Goal: Task Accomplishment & Management: Manage account settings

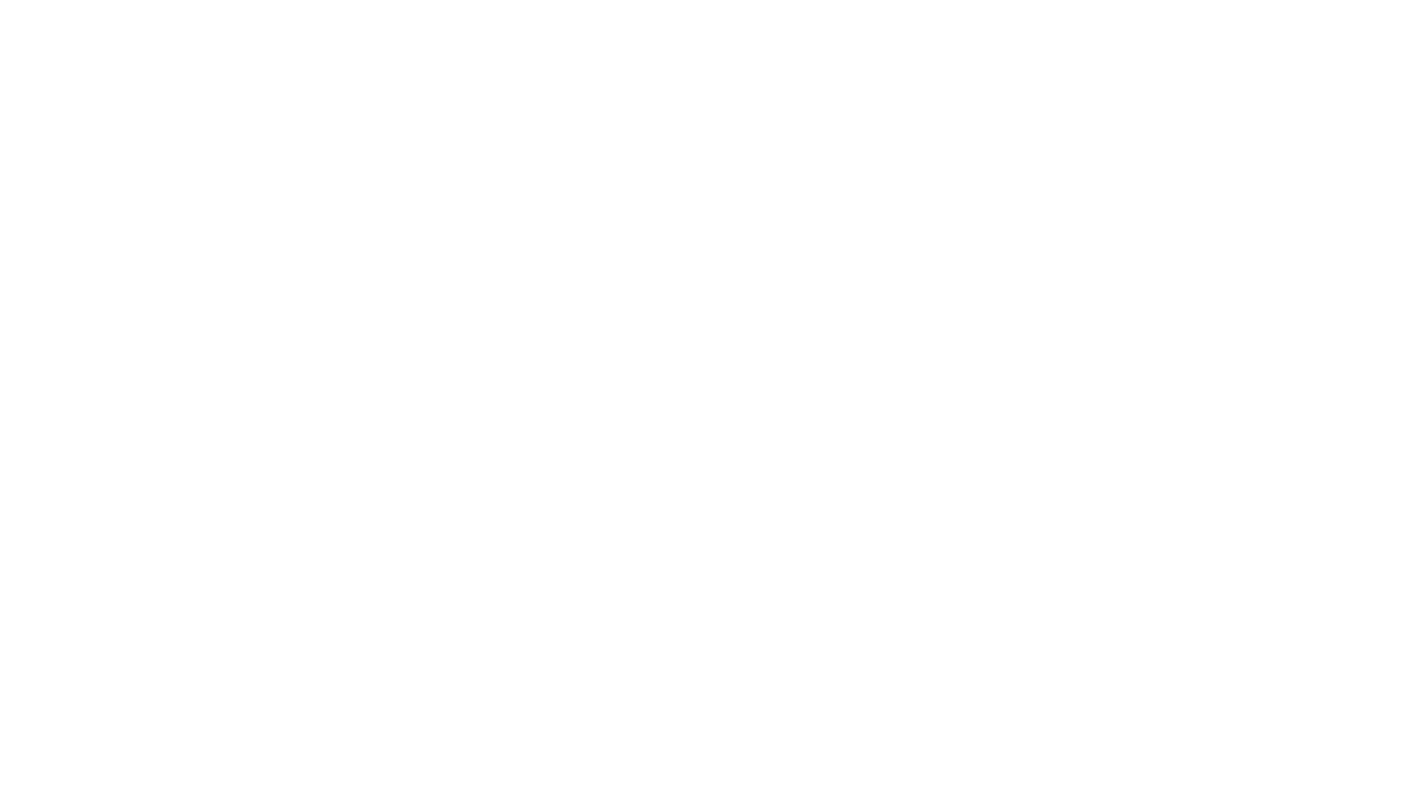
click at [0, 0] on html at bounding box center [0, 0] width 0 height 0
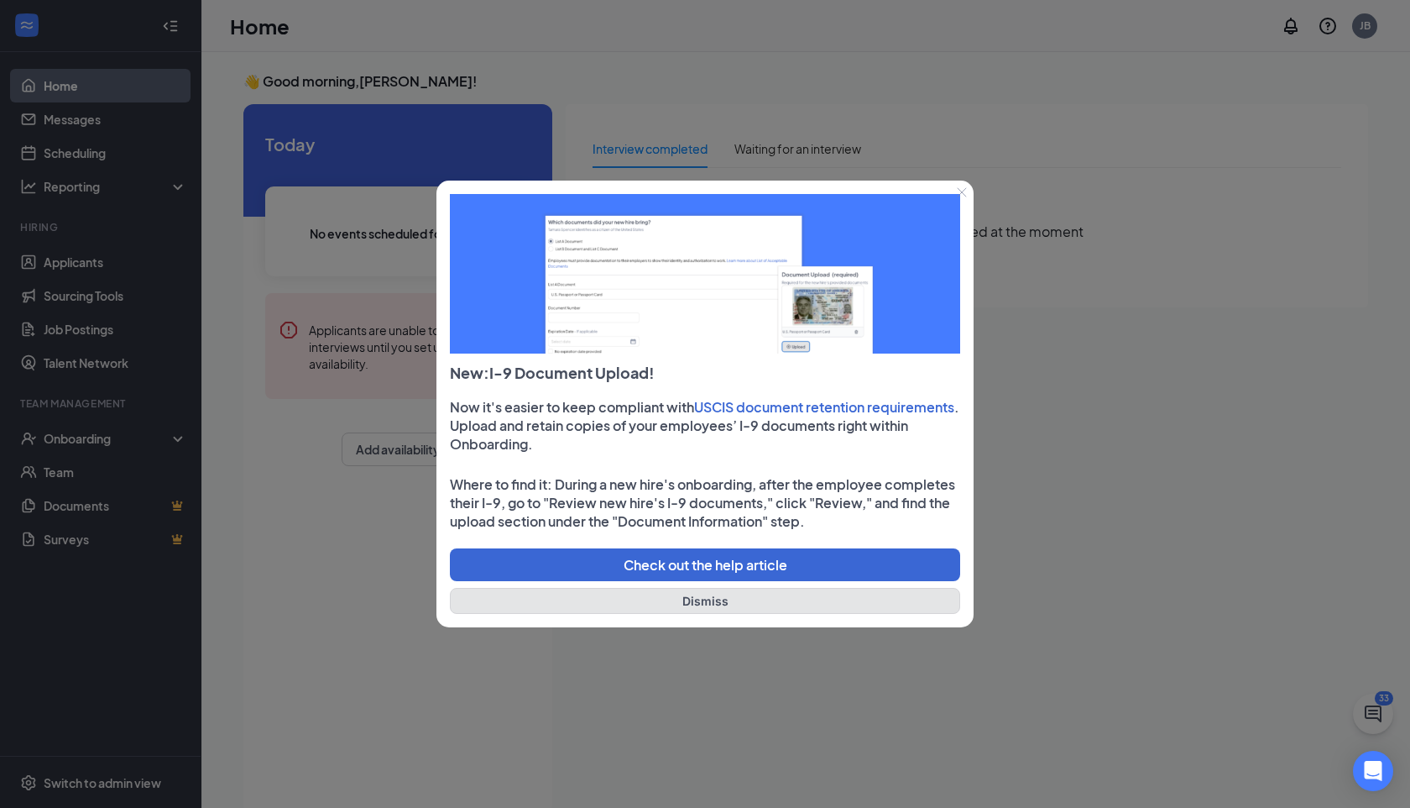
click at [785, 604] on button "Dismiss" at bounding box center [705, 601] width 510 height 26
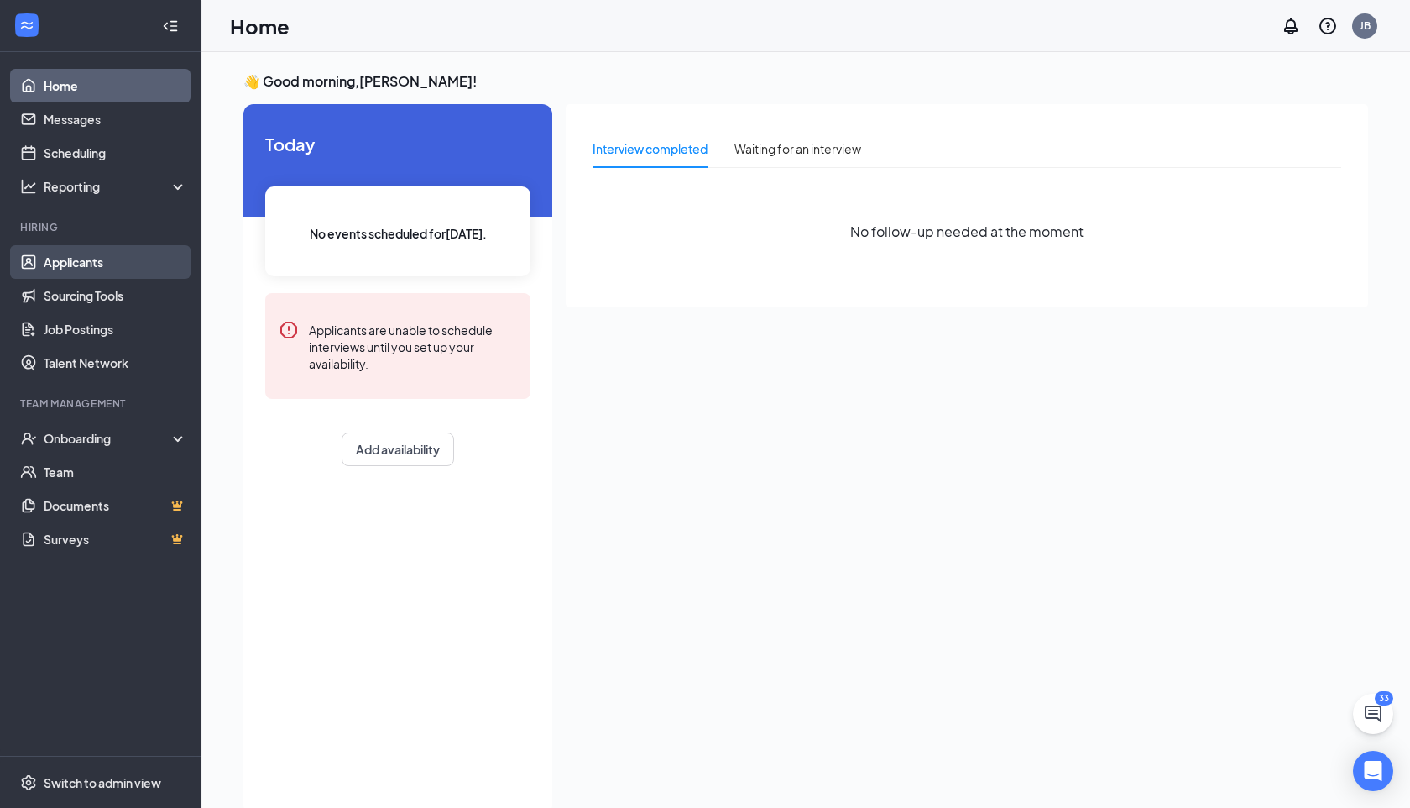
click at [86, 259] on link "Applicants" at bounding box center [116, 262] width 144 height 34
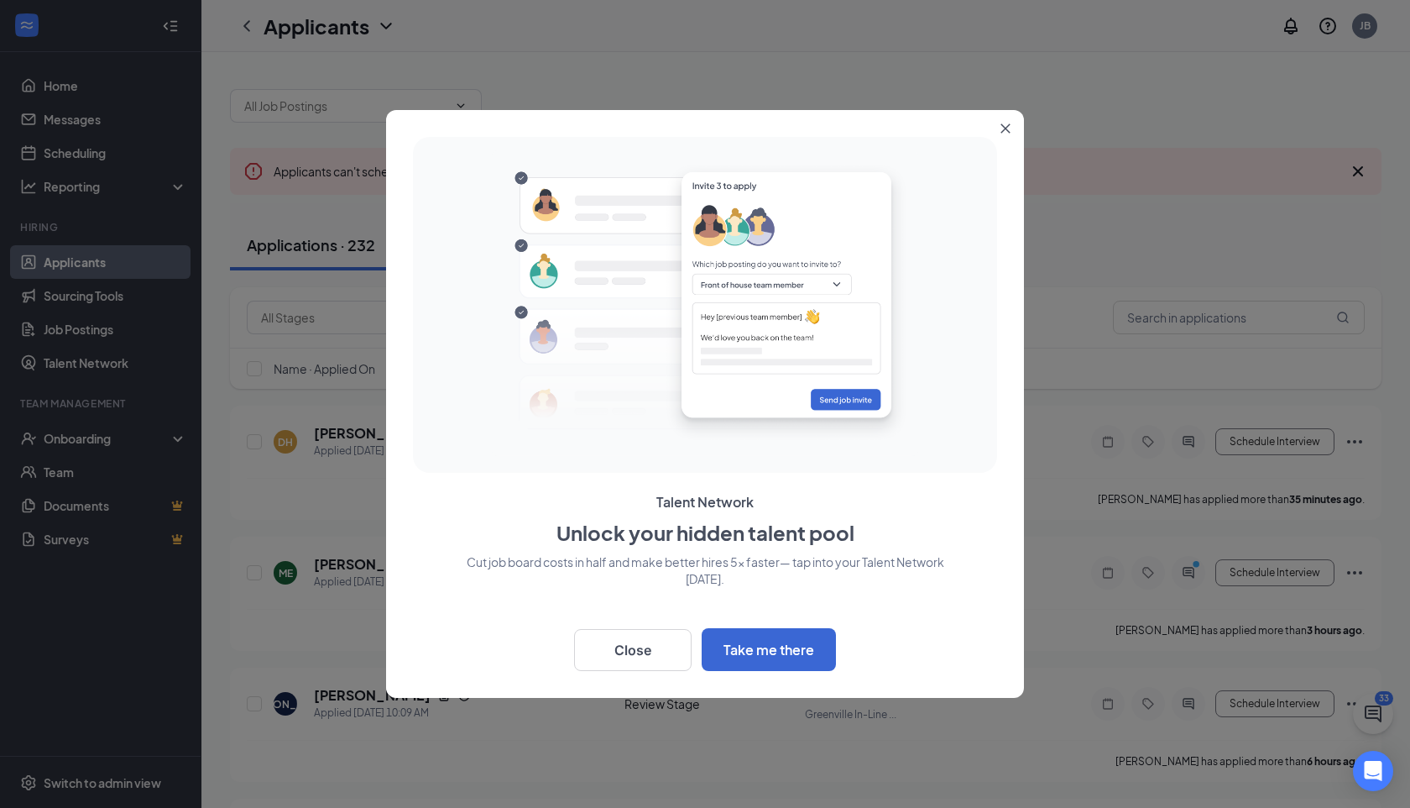
click at [1010, 125] on button "Close" at bounding box center [1009, 125] width 30 height 30
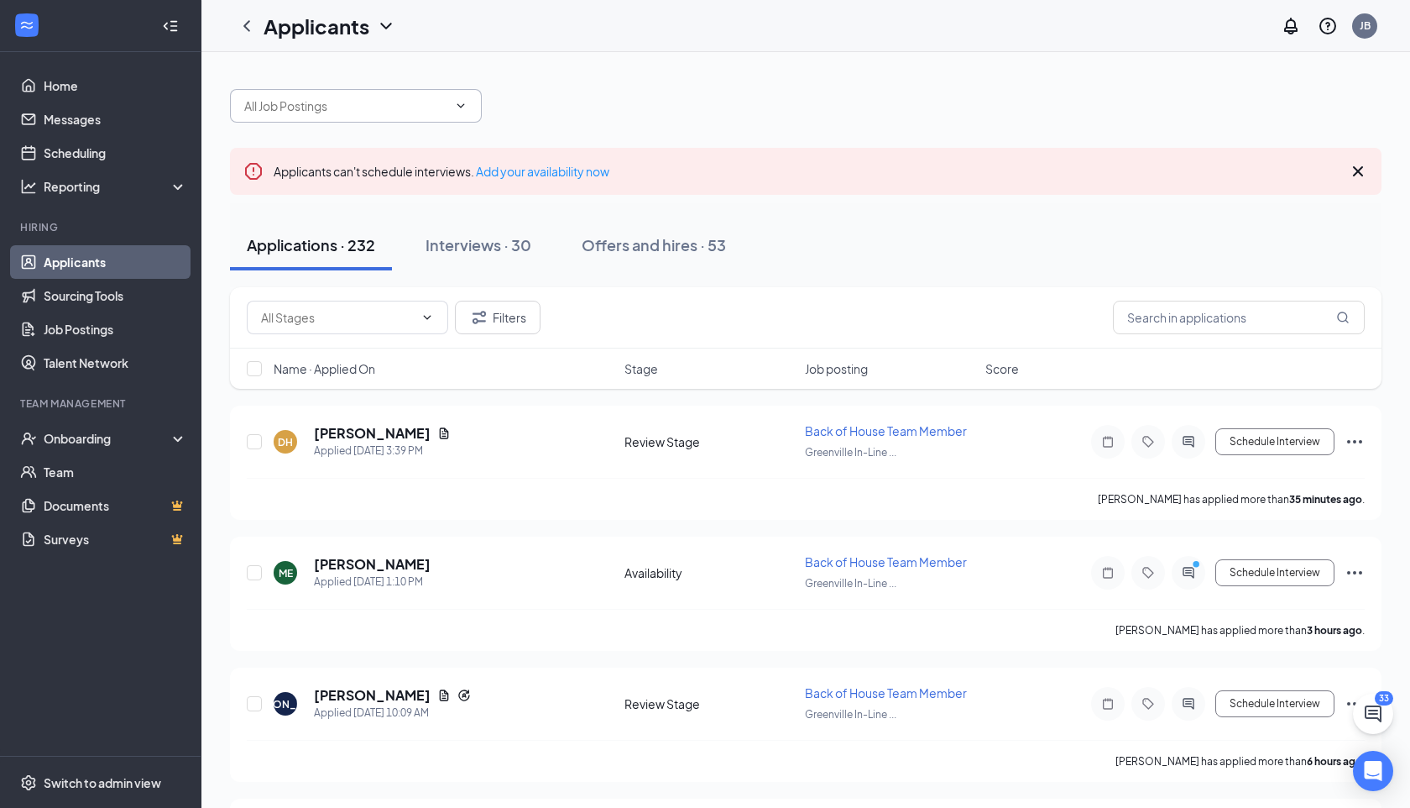
click at [397, 102] on input "text" at bounding box center [345, 106] width 203 height 18
type input "hunter"
click at [554, 112] on div "hunter" at bounding box center [806, 97] width 1152 height 50
click at [496, 238] on div "Interviews · 30" at bounding box center [479, 244] width 106 height 21
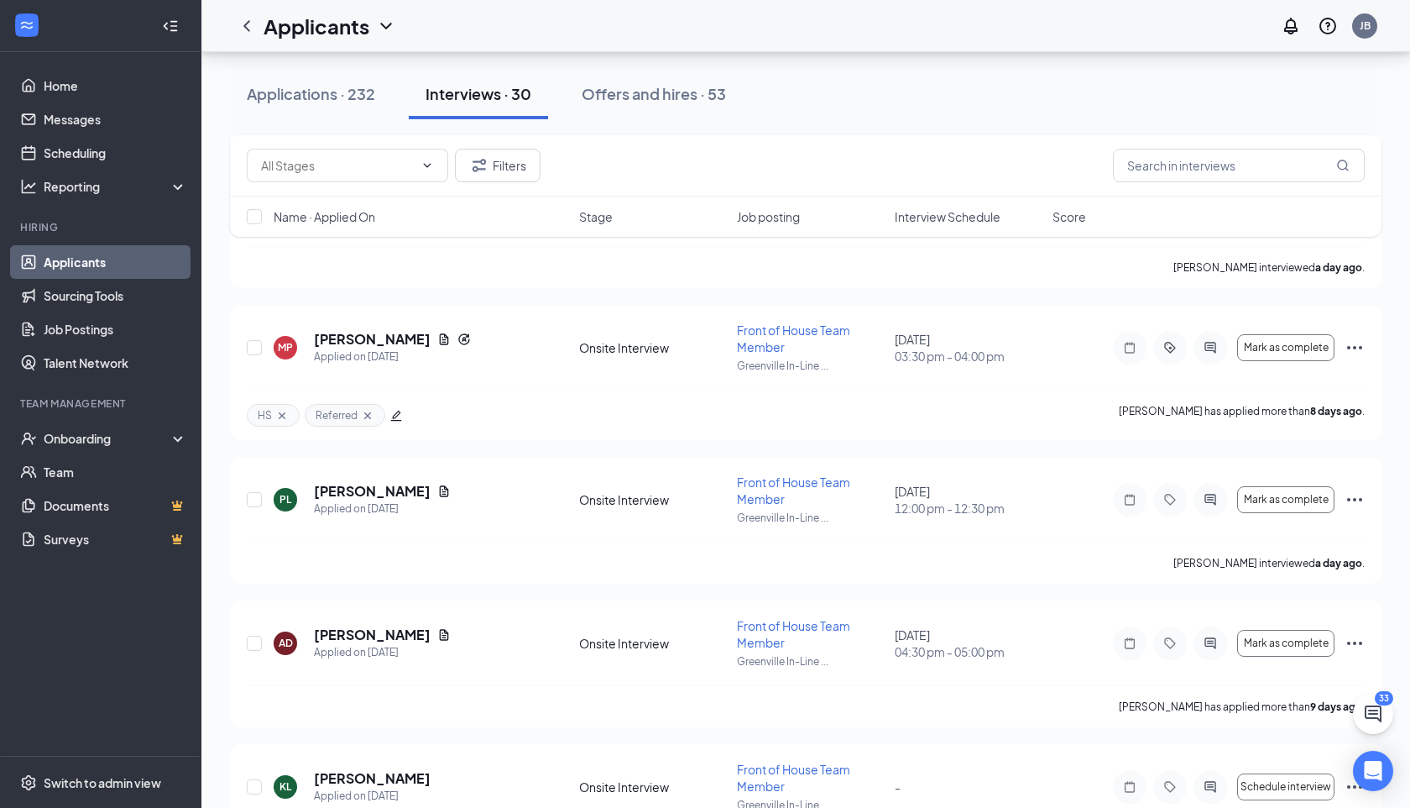
scroll to position [2016, 0]
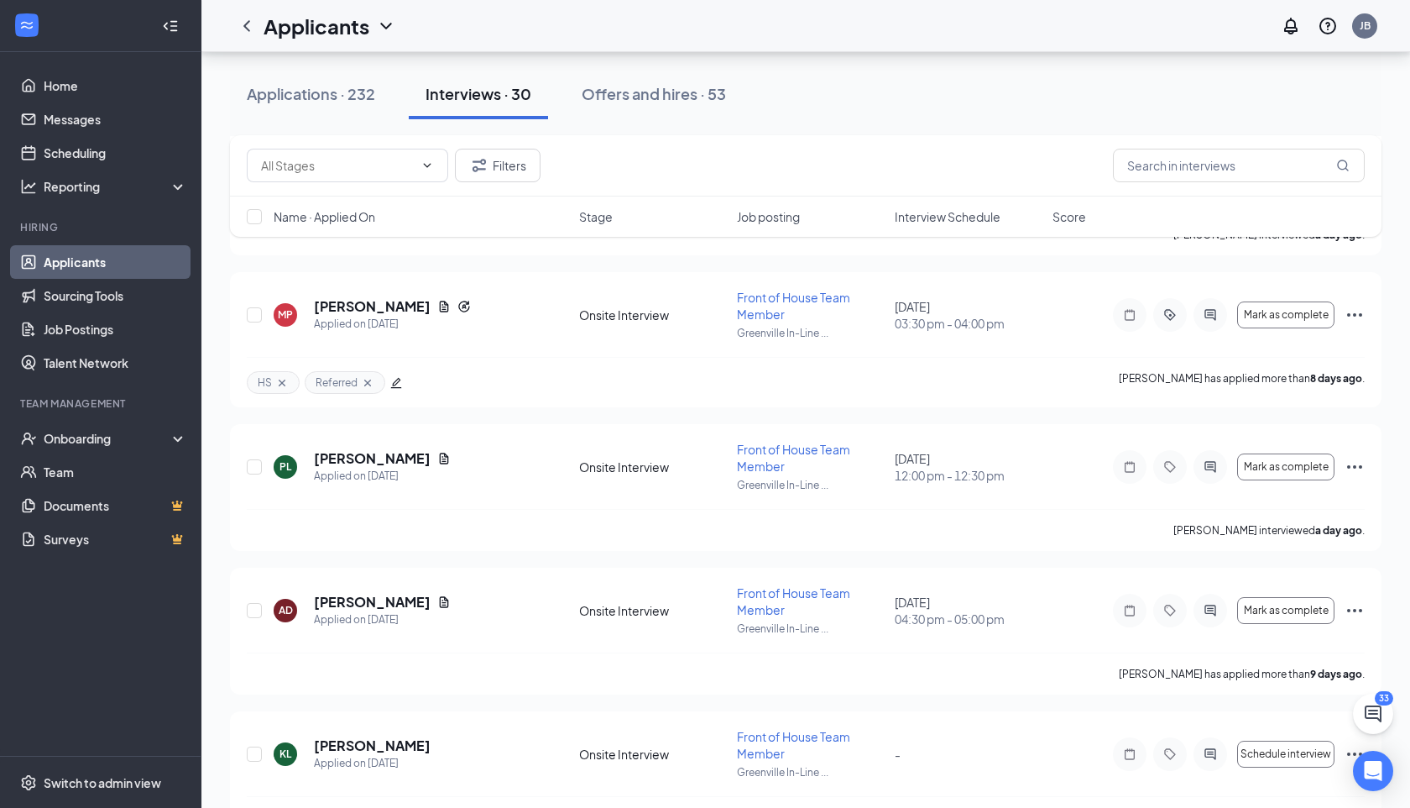
click at [965, 217] on span "Interview Schedule" at bounding box center [948, 216] width 106 height 17
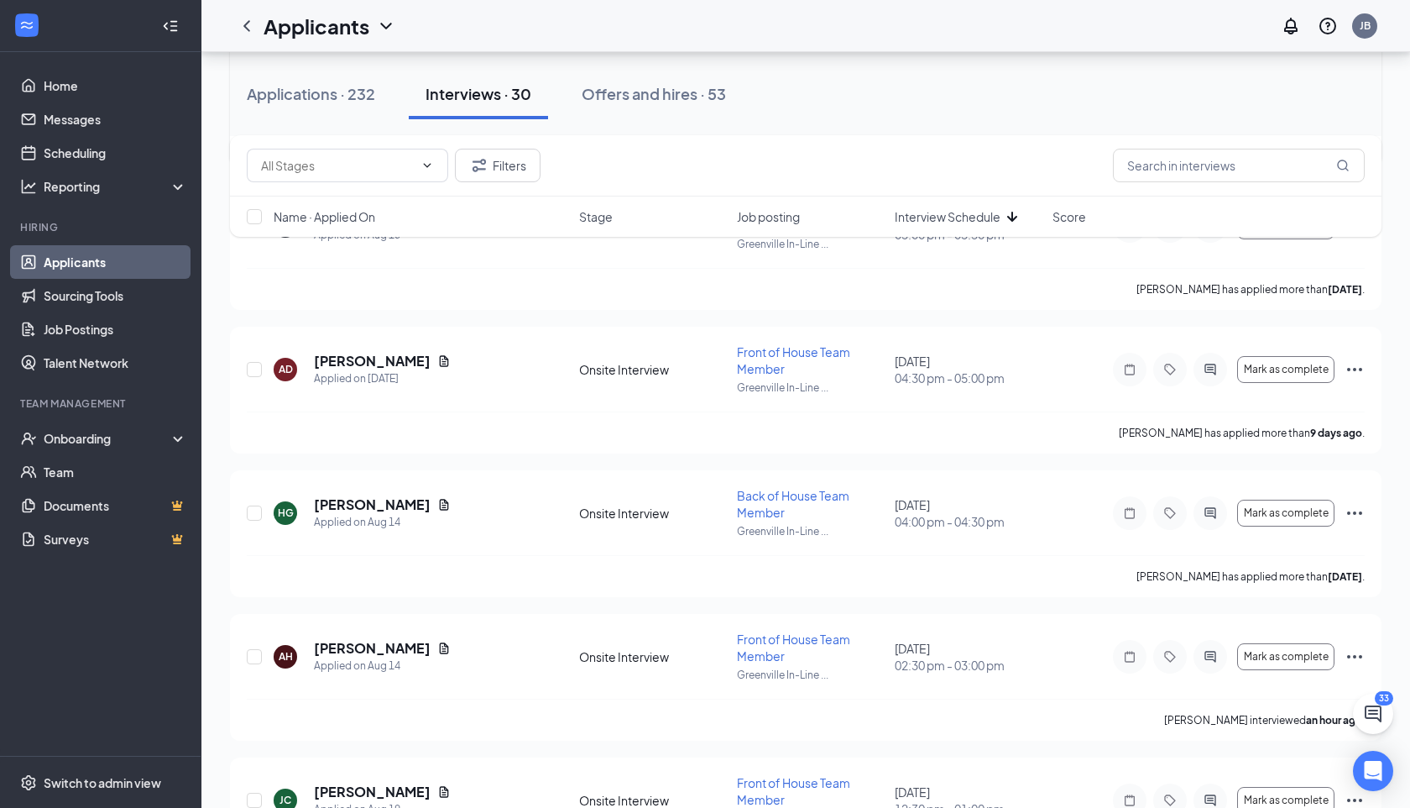
scroll to position [1407, 0]
click at [440, 502] on icon "Document" at bounding box center [444, 501] width 9 height 11
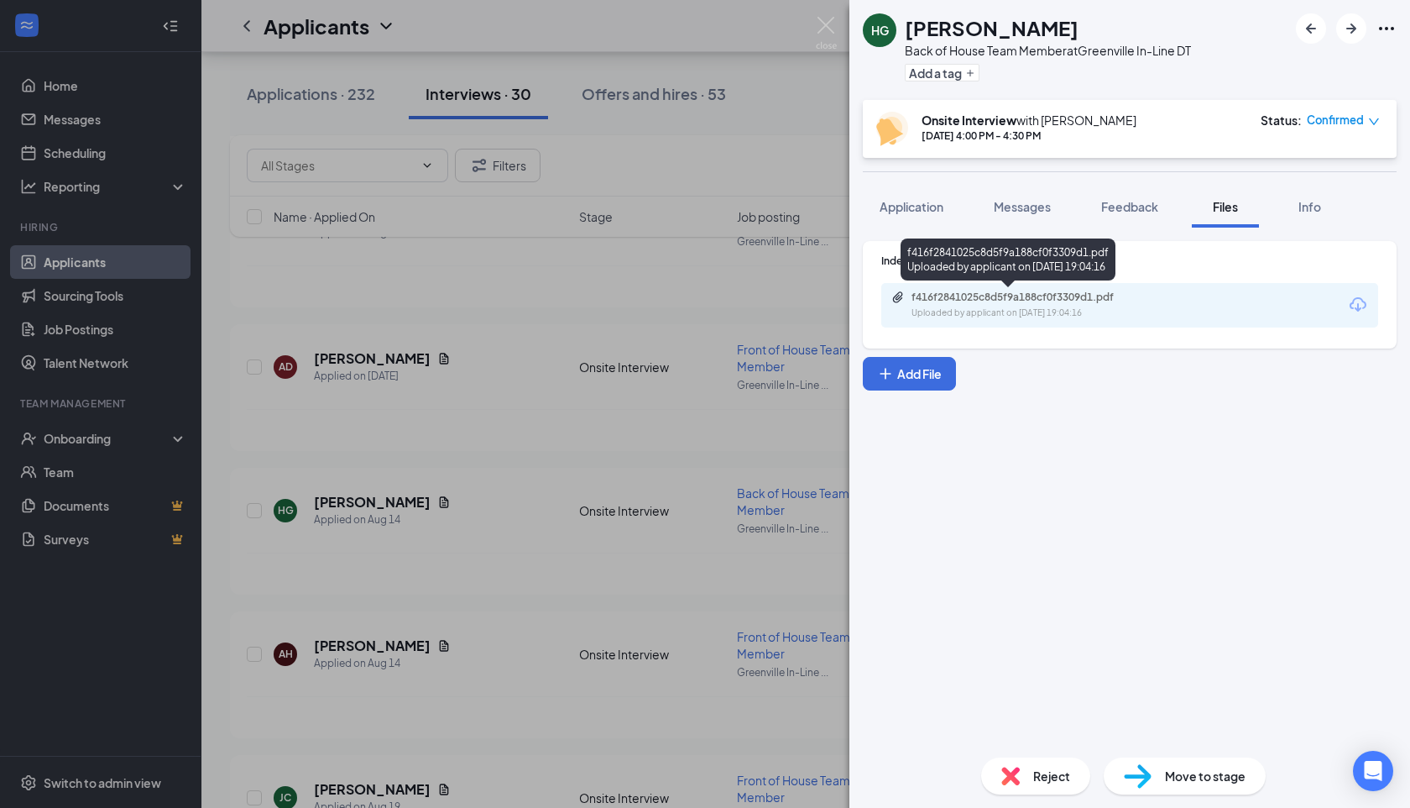
click at [1149, 301] on div "f416f2841025c8d5f9a188cf0f3309d1.pdf" at bounding box center [1027, 296] width 272 height 13
click at [1318, 222] on button "Info" at bounding box center [1309, 207] width 67 height 42
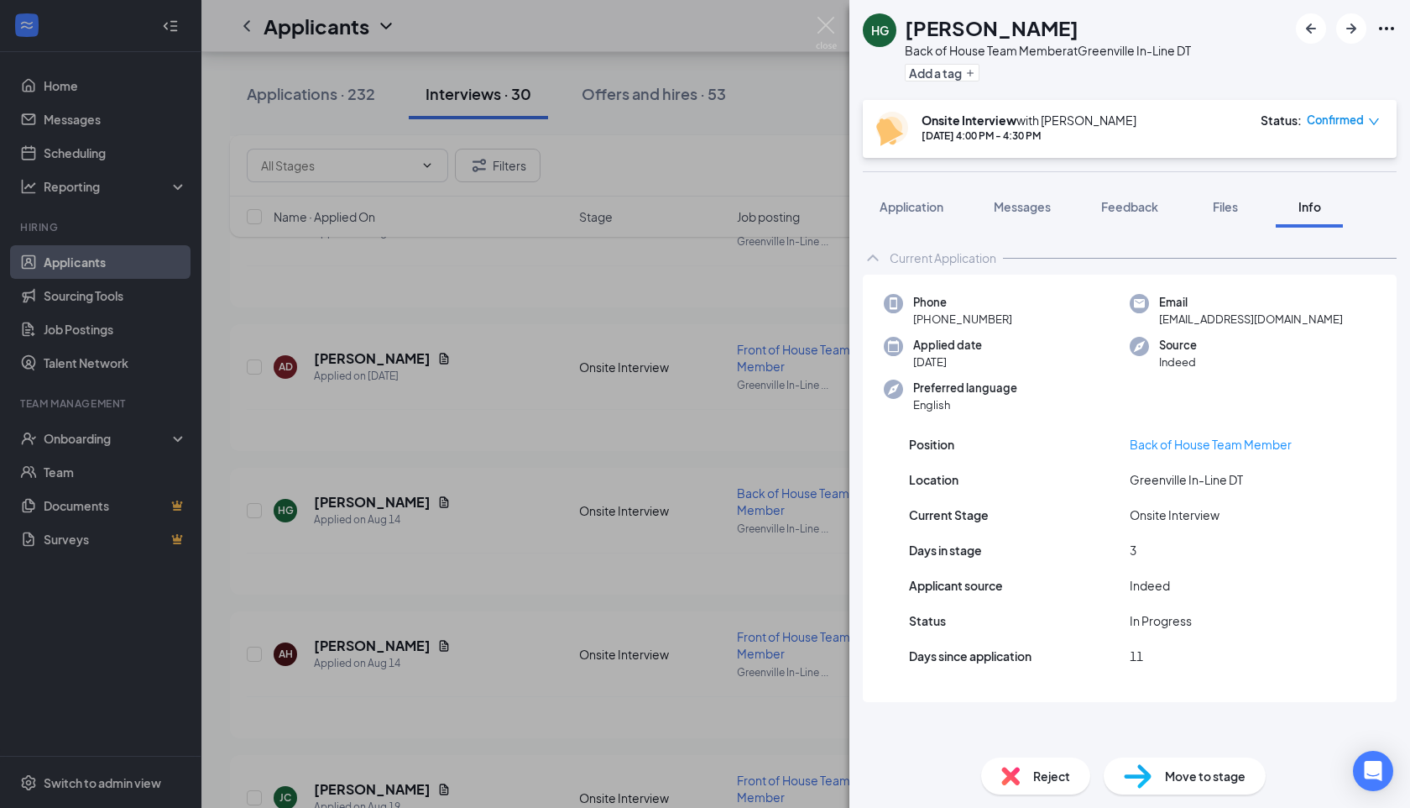
click at [1315, 221] on button "Info" at bounding box center [1309, 207] width 67 height 42
drag, startPoint x: 1156, startPoint y: 323, endPoint x: 1342, endPoint y: 312, distance: 186.7
click at [1342, 313] on div "Email huntergarcia457@gmail.com" at bounding box center [1253, 311] width 246 height 34
click at [1339, 321] on div "Email huntergarcia457@gmail.com" at bounding box center [1253, 311] width 246 height 34
drag, startPoint x: 1328, startPoint y: 325, endPoint x: 1154, endPoint y: 322, distance: 173.8
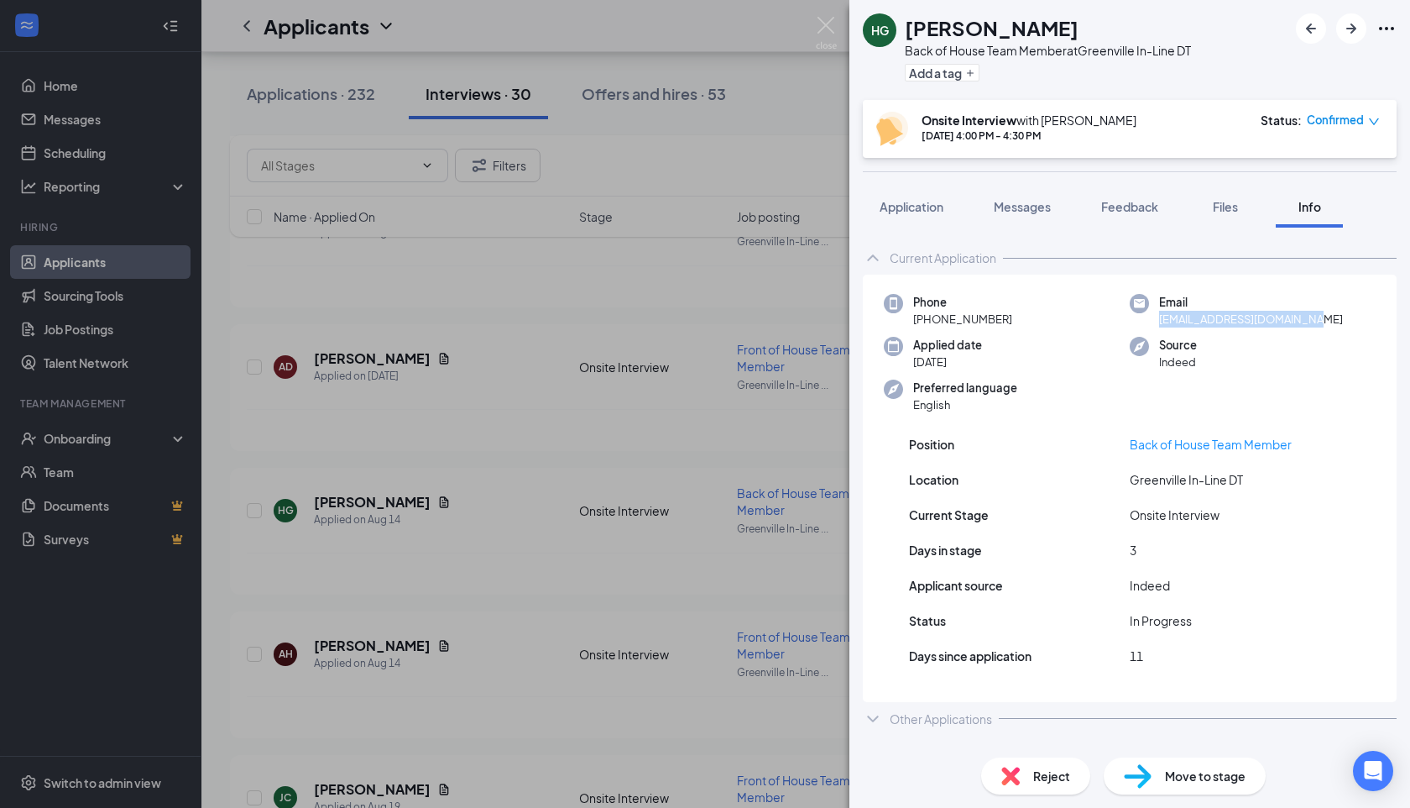
click at [1154, 322] on div "Email huntergarcia457@gmail.com" at bounding box center [1253, 311] width 246 height 34
click at [758, 113] on div "HG Hunter Garcia Back of House Team Member at Greenville In-Line DT Add a tag O…" at bounding box center [705, 404] width 1410 height 808
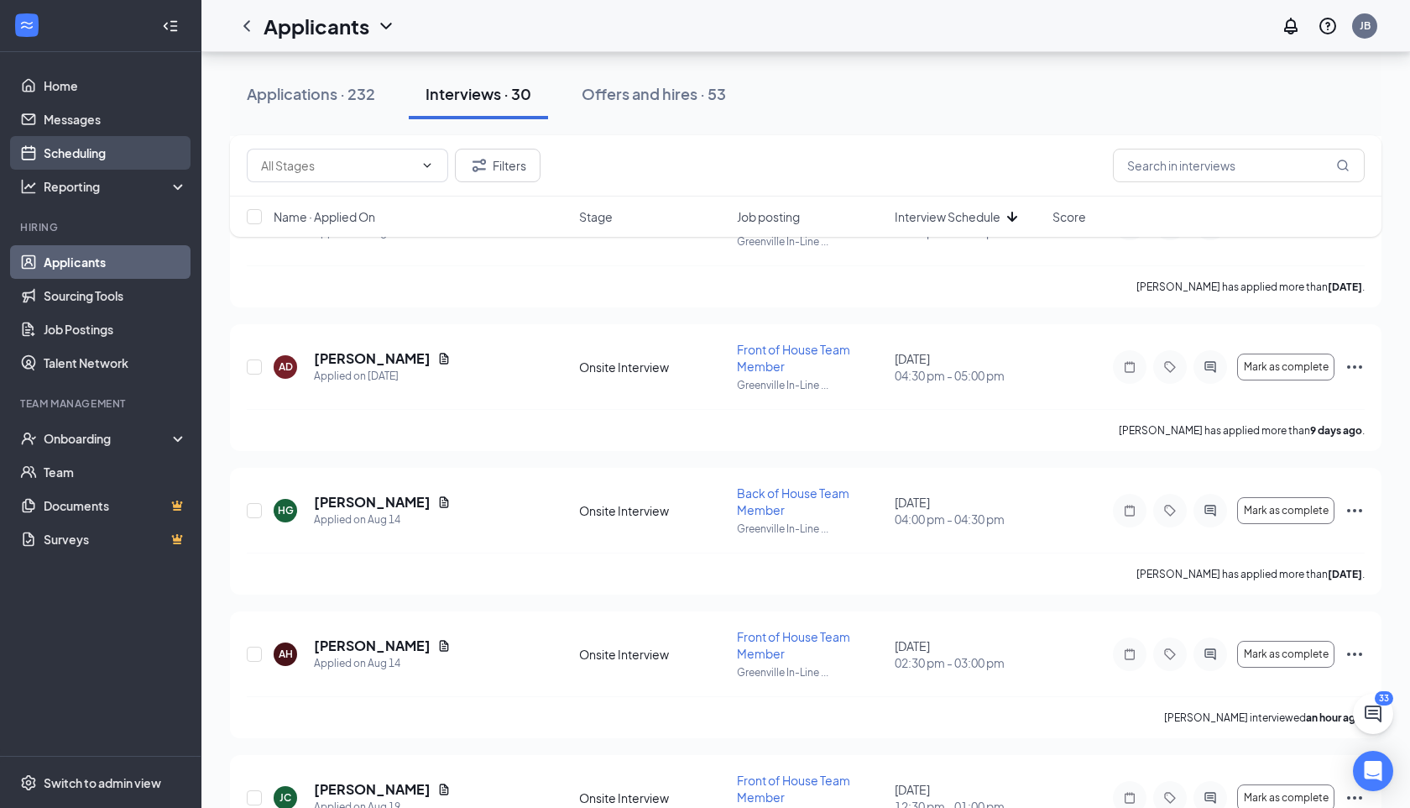
click at [102, 154] on link "Scheduling" at bounding box center [116, 153] width 144 height 34
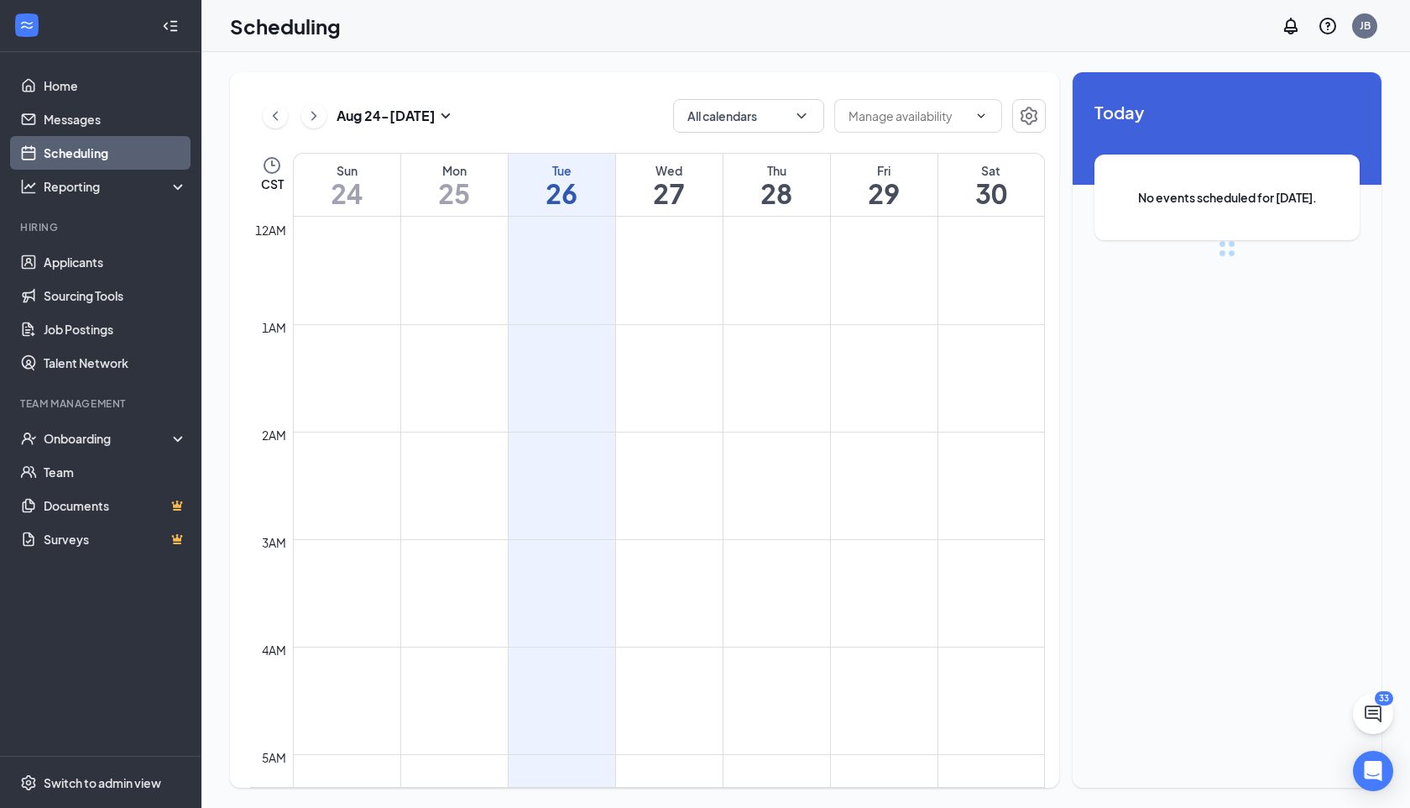
scroll to position [825, 0]
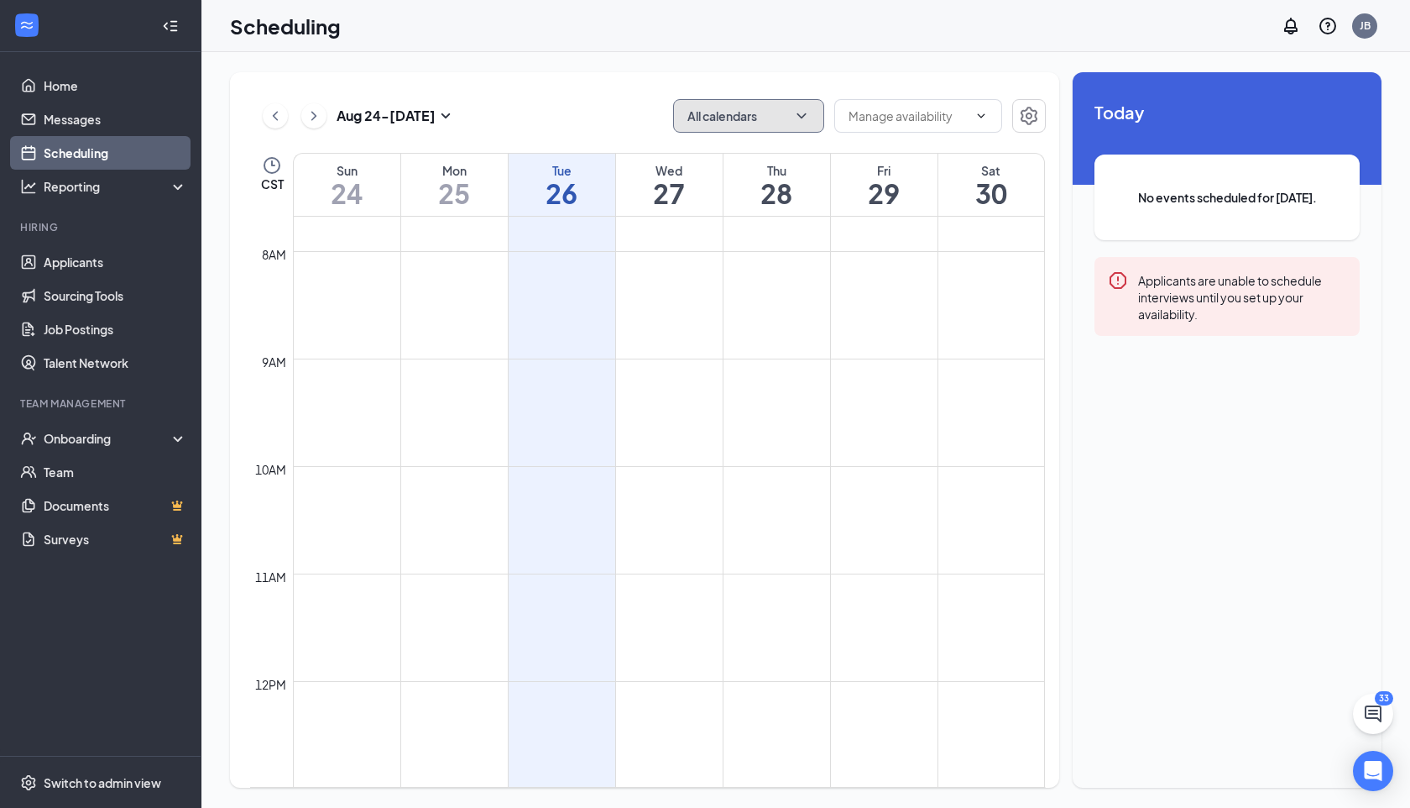
click at [750, 112] on button "All calendars" at bounding box center [748, 116] width 151 height 34
click at [755, 122] on button "All calendars" at bounding box center [748, 116] width 151 height 34
click at [882, 116] on input "text" at bounding box center [908, 116] width 119 height 18
click at [780, 121] on button "All calendars" at bounding box center [748, 116] width 151 height 34
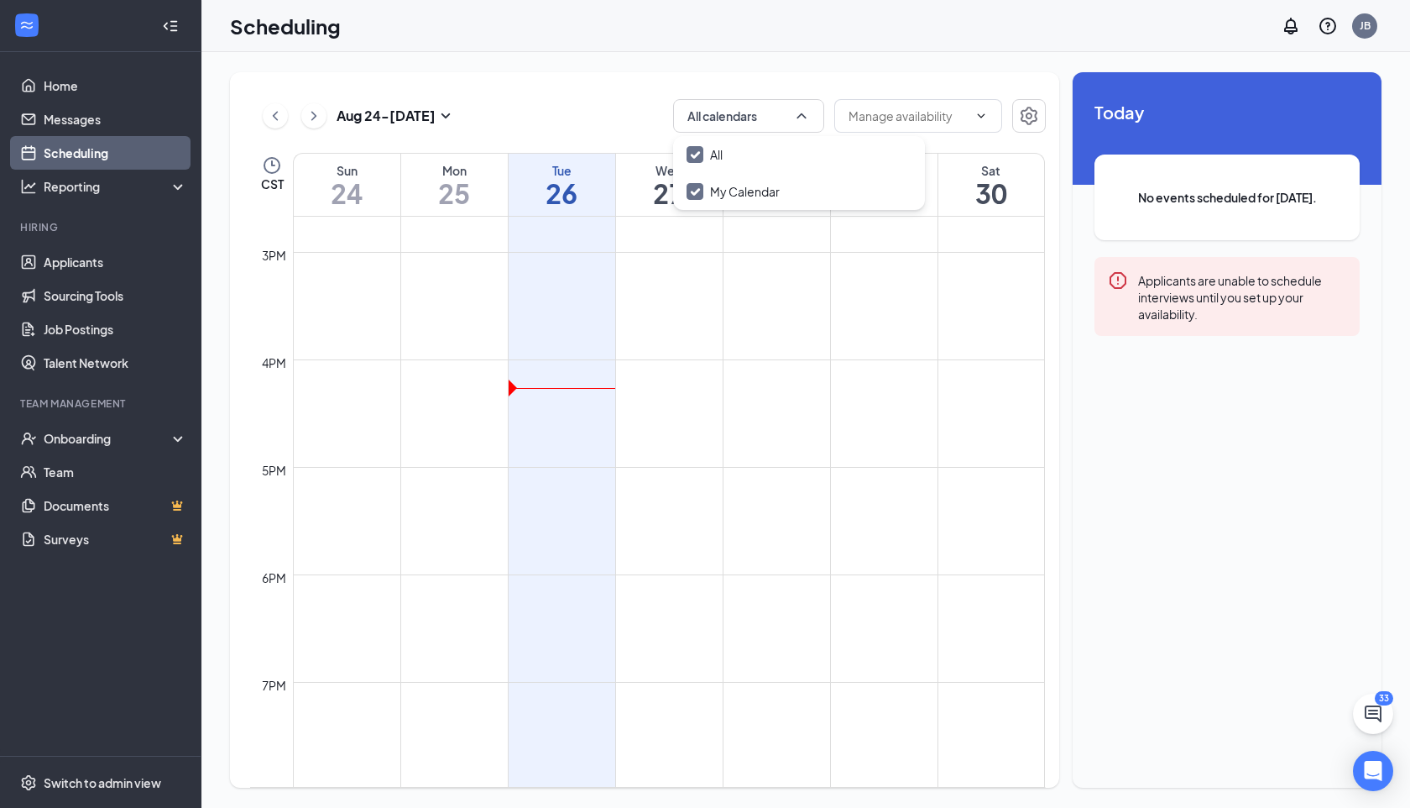
click at [578, 93] on div "Aug 24 - Aug 30 All calendars CST Sun 24 Mon 25 Tue 26 Wed 27 Thu 28 Fri 29 Sat…" at bounding box center [644, 429] width 829 height 715
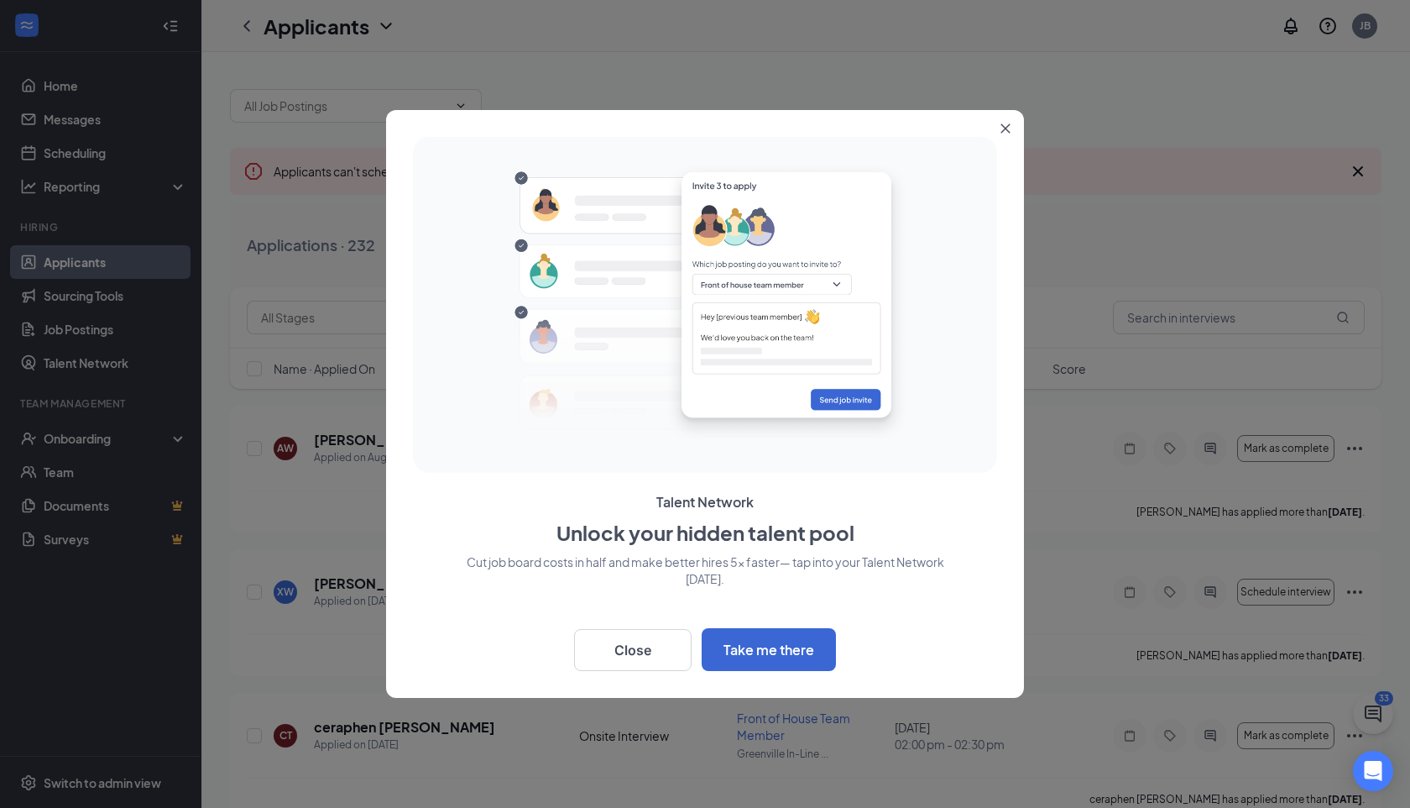
click at [996, 121] on button "Close" at bounding box center [1009, 125] width 30 height 30
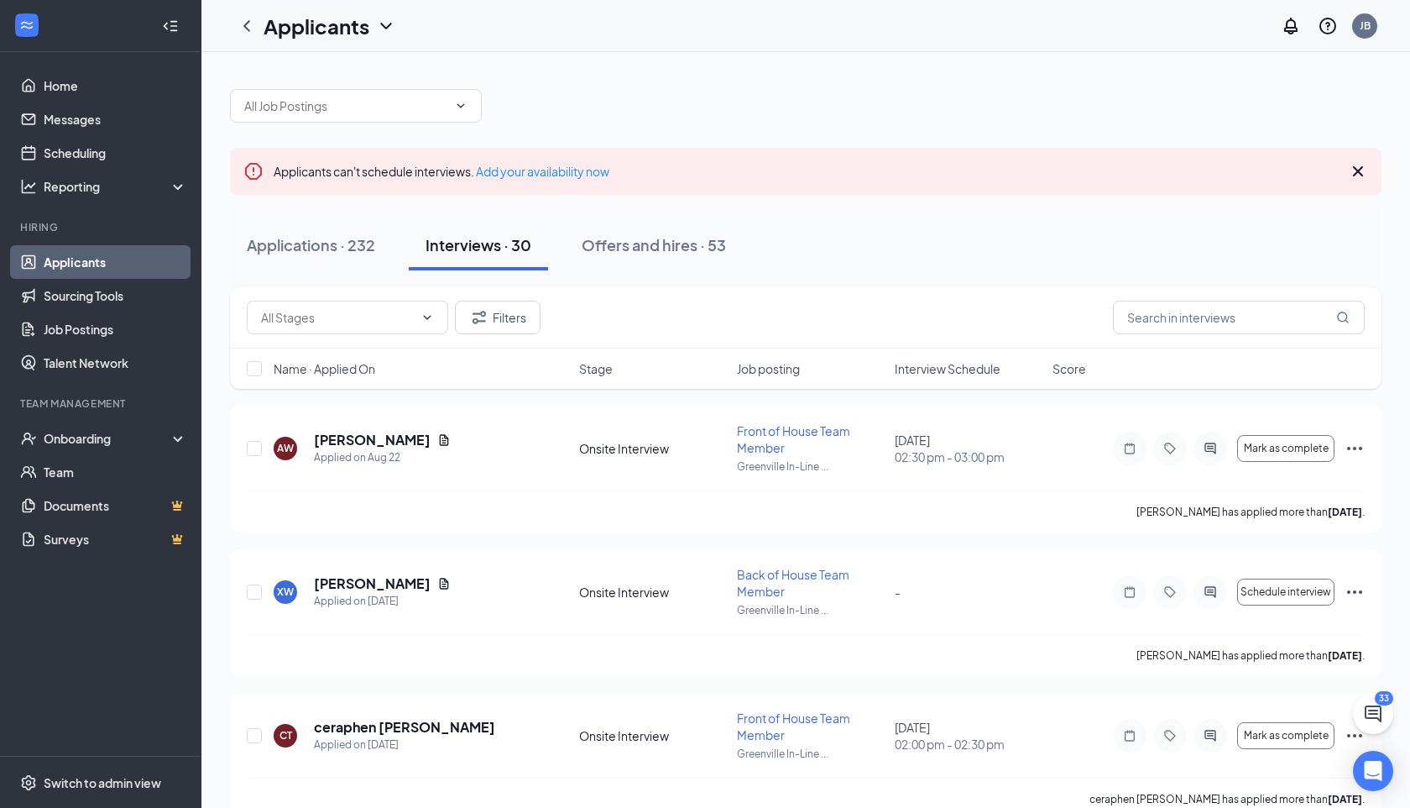
click at [950, 379] on div "Name · Applied On Stage Job posting Interview Schedule Score" at bounding box center [806, 368] width 1152 height 40
click at [967, 376] on span "Interview Schedule" at bounding box center [948, 368] width 106 height 17
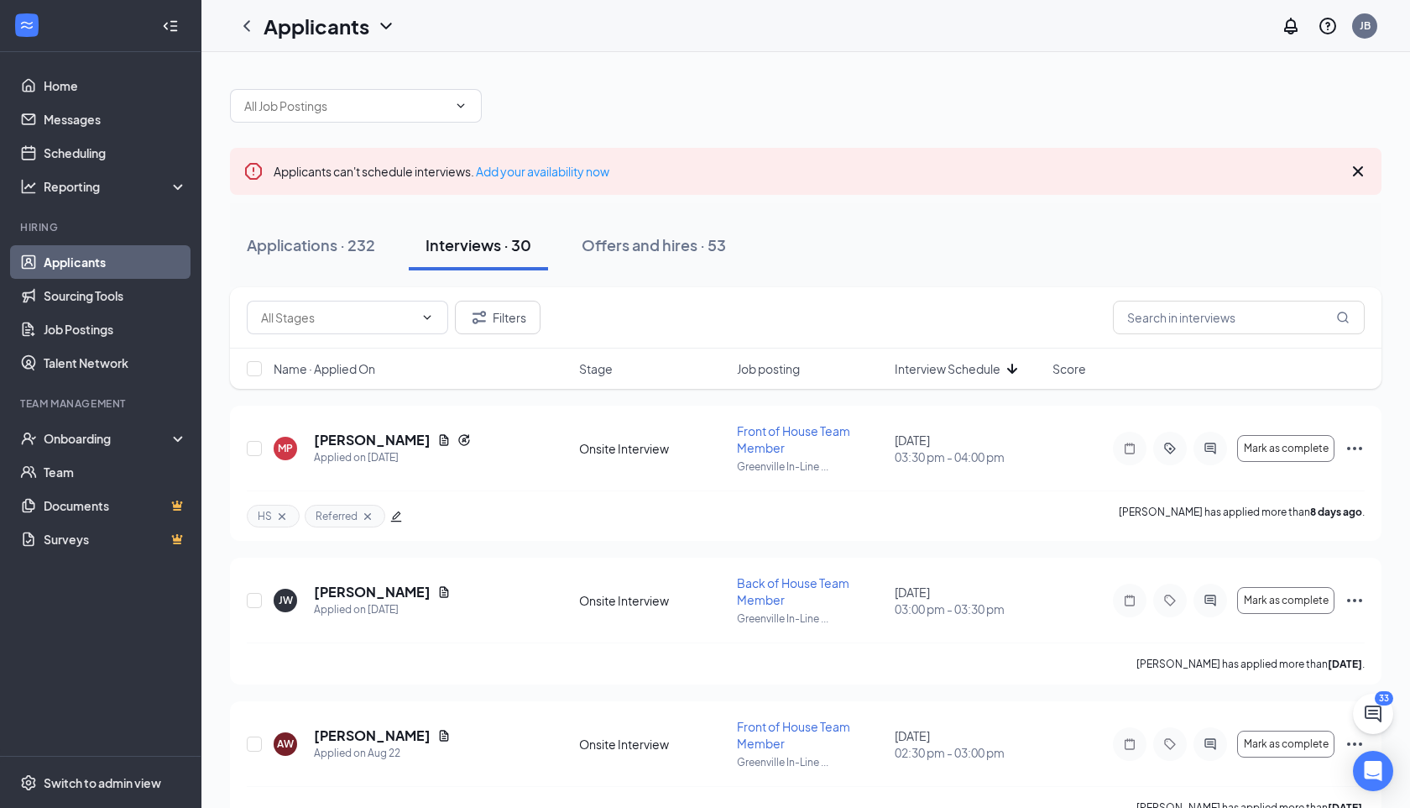
click at [968, 376] on span "Interview Schedule" at bounding box center [948, 368] width 106 height 17
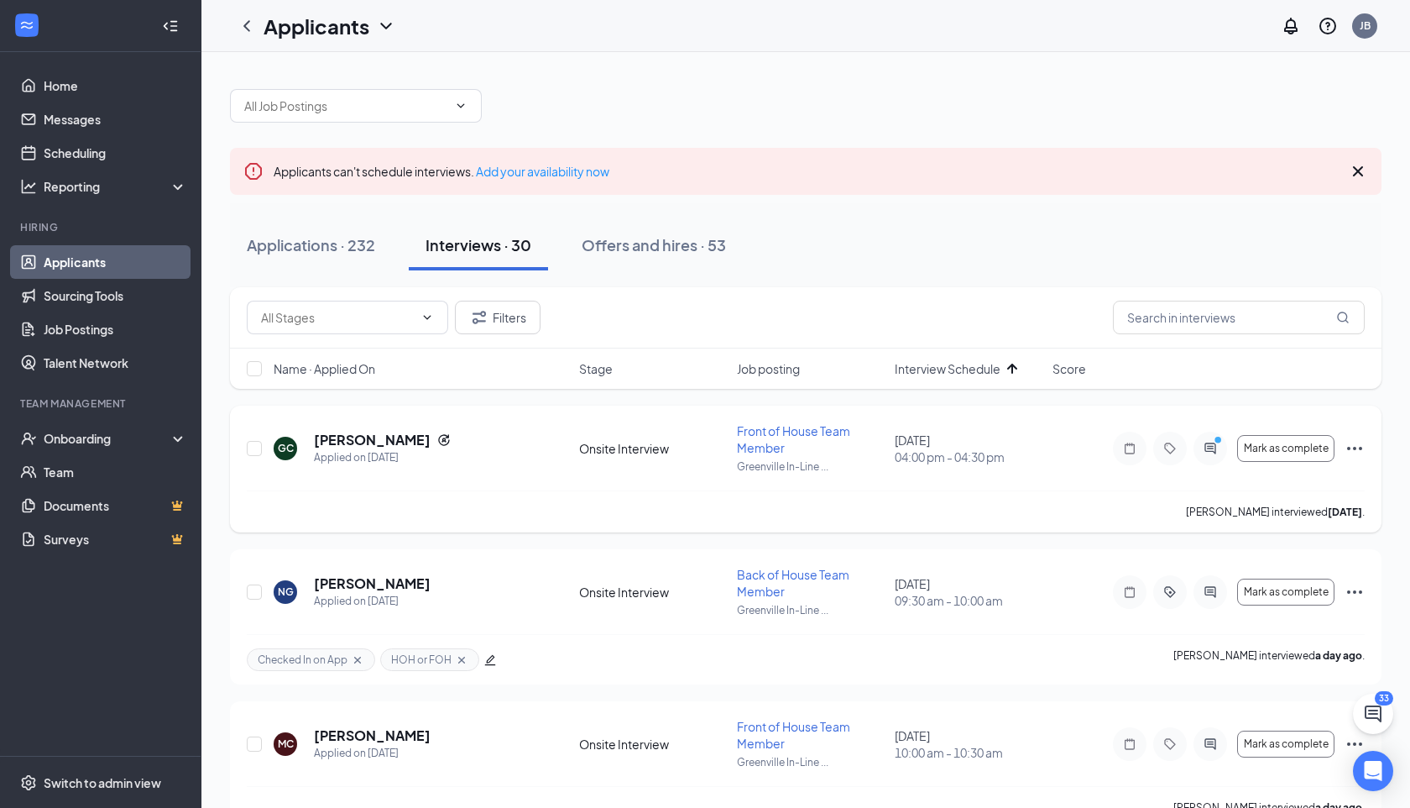
click at [1358, 447] on icon "Ellipses" at bounding box center [1355, 448] width 20 height 20
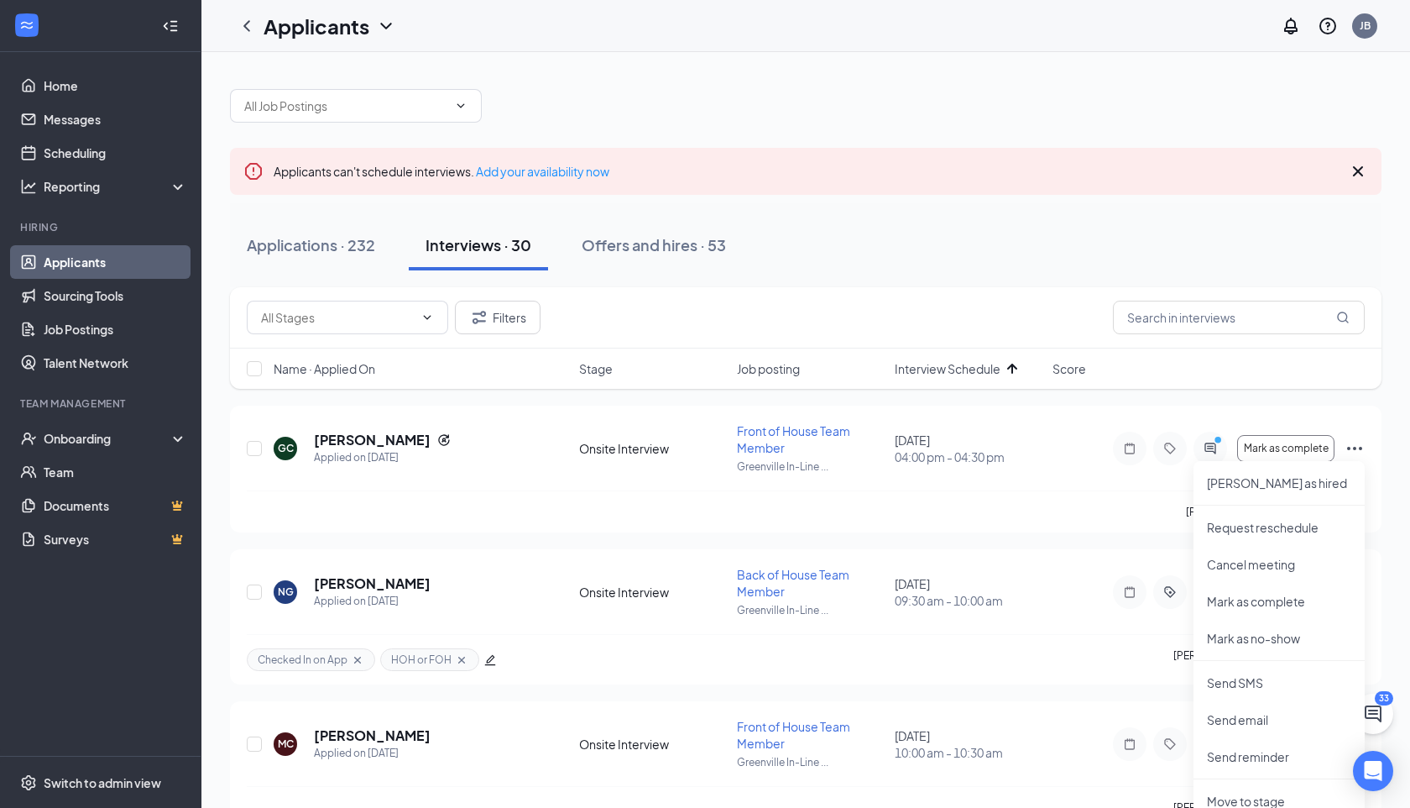
click at [1244, 400] on div "Filters Name · Applied On Stage Job posting Interview Schedule Score" at bounding box center [806, 346] width 1152 height 118
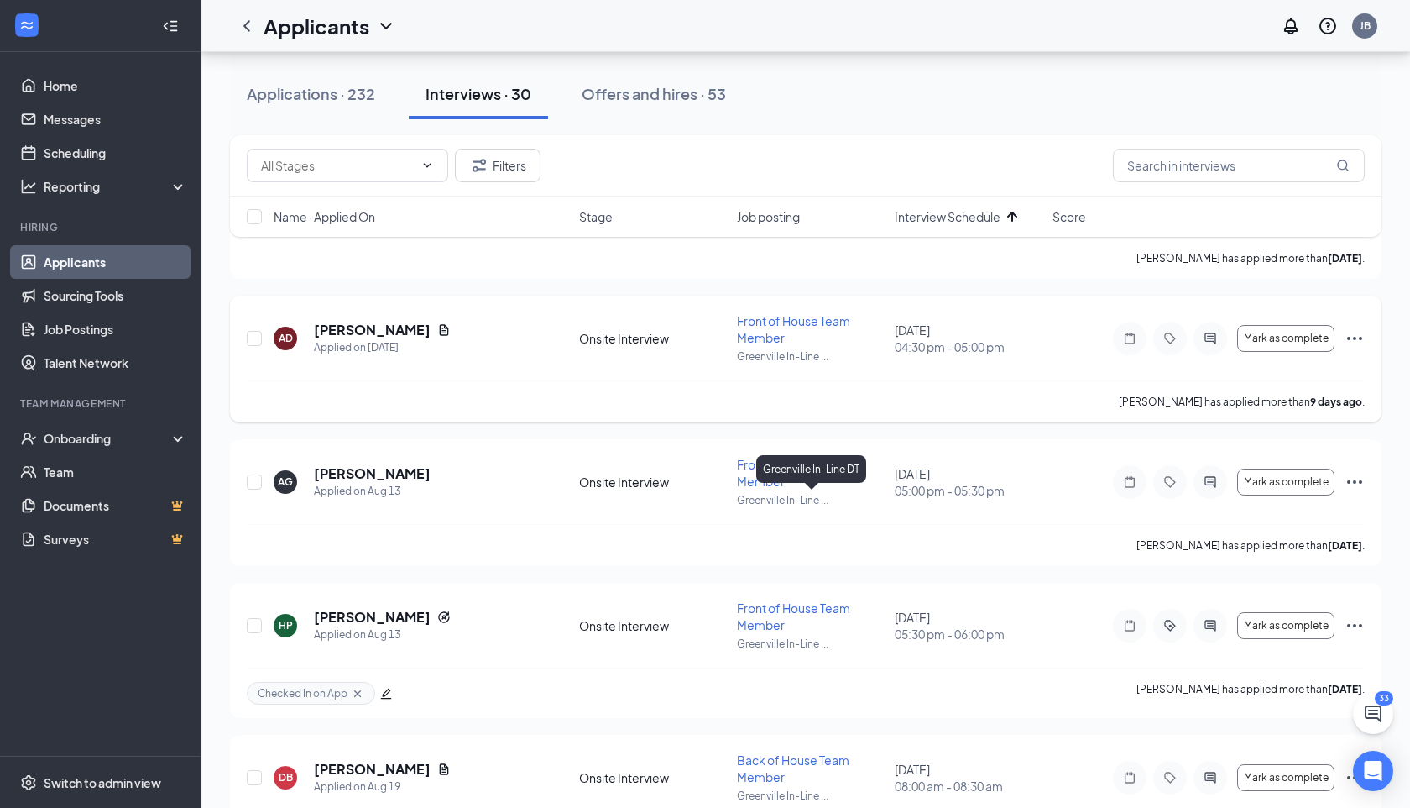
scroll to position [2429, 0]
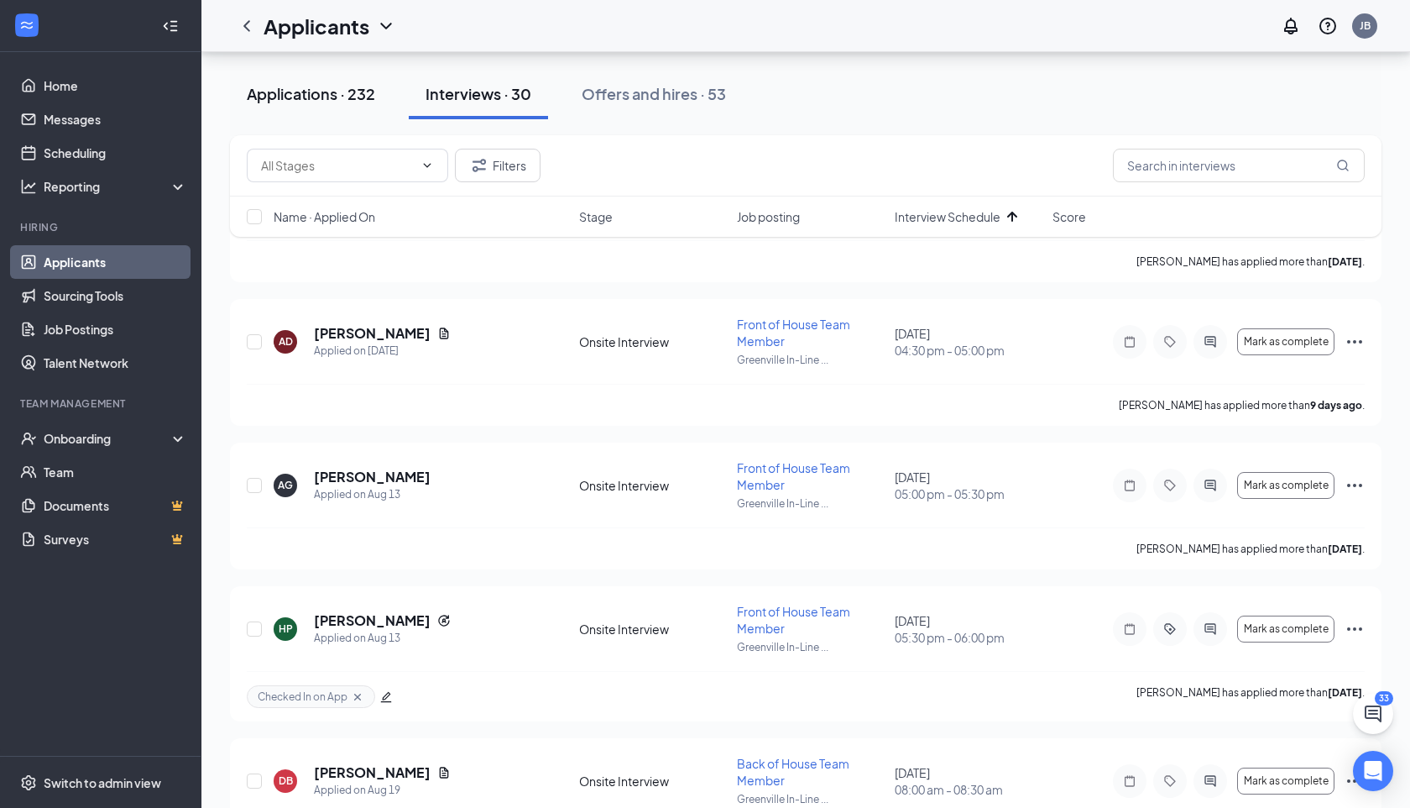
click at [358, 96] on div "Applications · 232" at bounding box center [311, 93] width 128 height 21
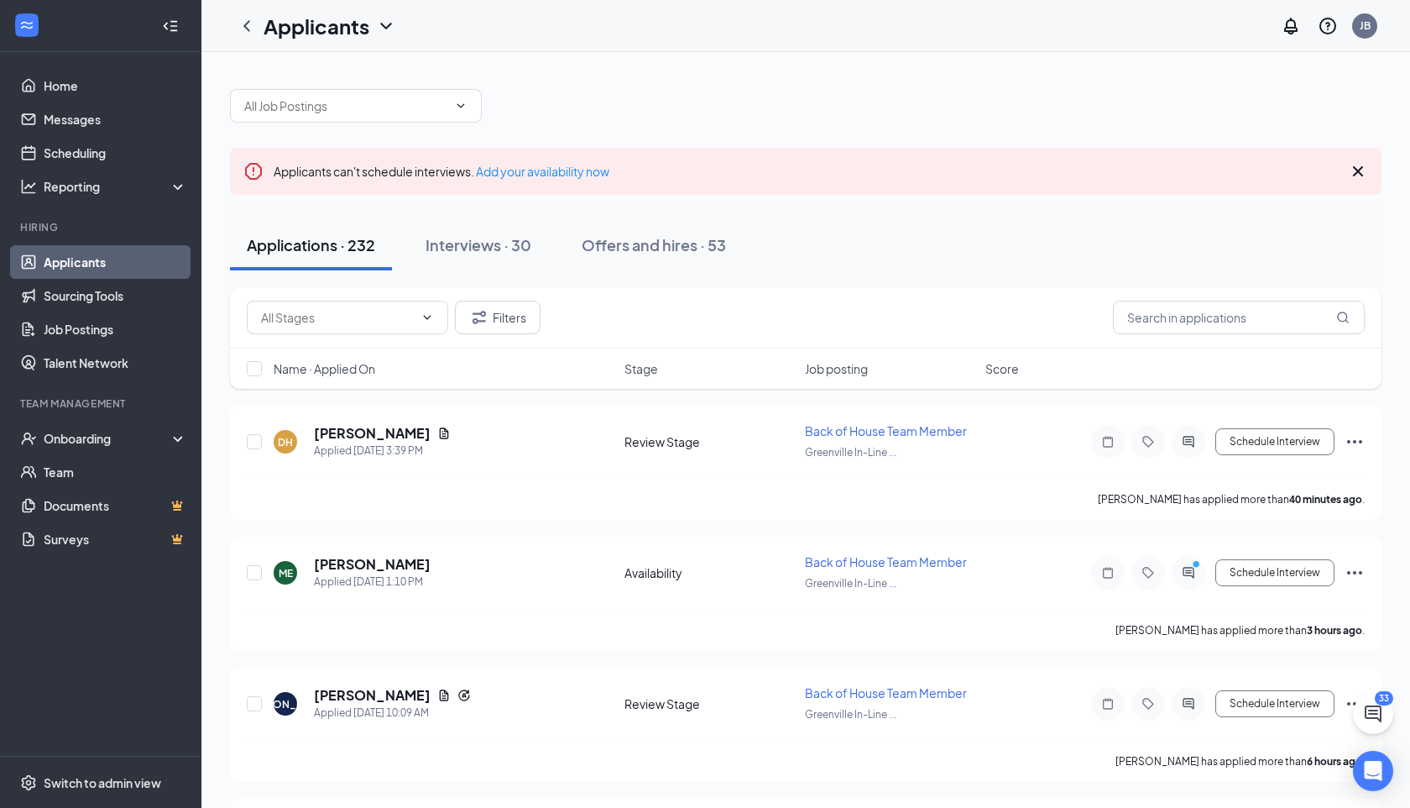
click at [1006, 379] on div "Name · Applied On Stage Job posting Score" at bounding box center [806, 368] width 1152 height 40
click at [1002, 358] on div "Name · Applied On Stage Job posting Score" at bounding box center [806, 368] width 1152 height 40
click at [1002, 363] on span "Score" at bounding box center [1003, 368] width 34 height 17
click at [1003, 363] on span "Score" at bounding box center [1003, 368] width 34 height 17
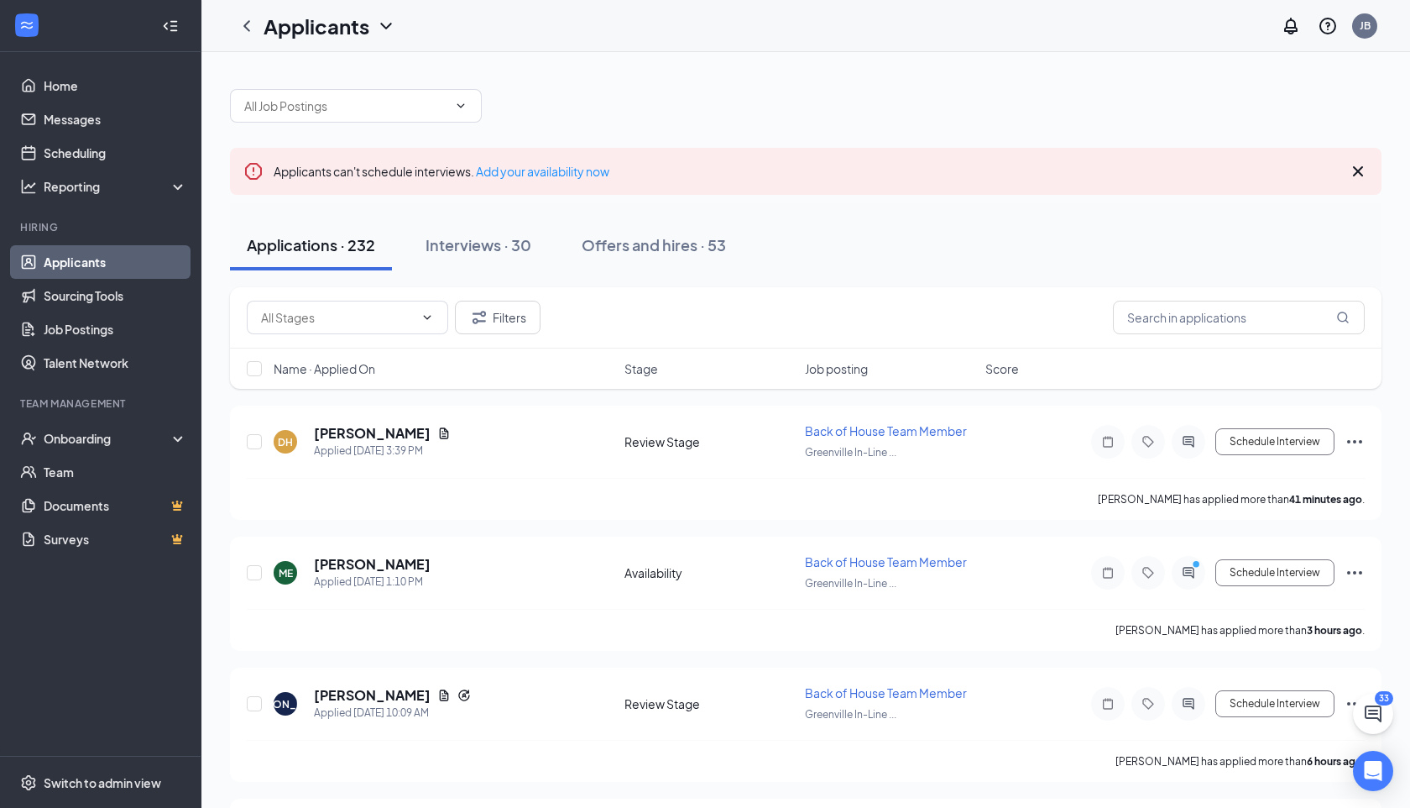
click at [651, 373] on span "Stage" at bounding box center [642, 368] width 34 height 17
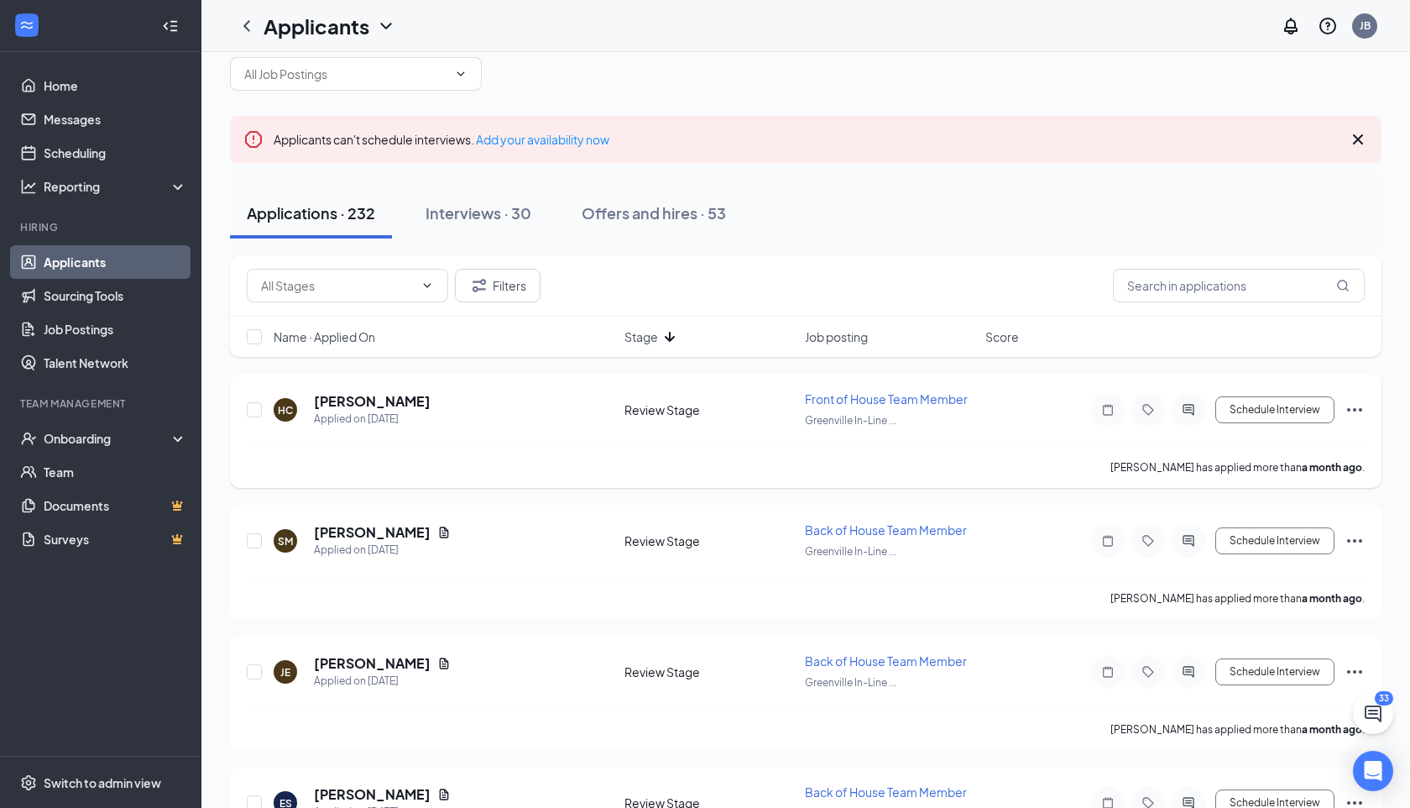
scroll to position [43, 0]
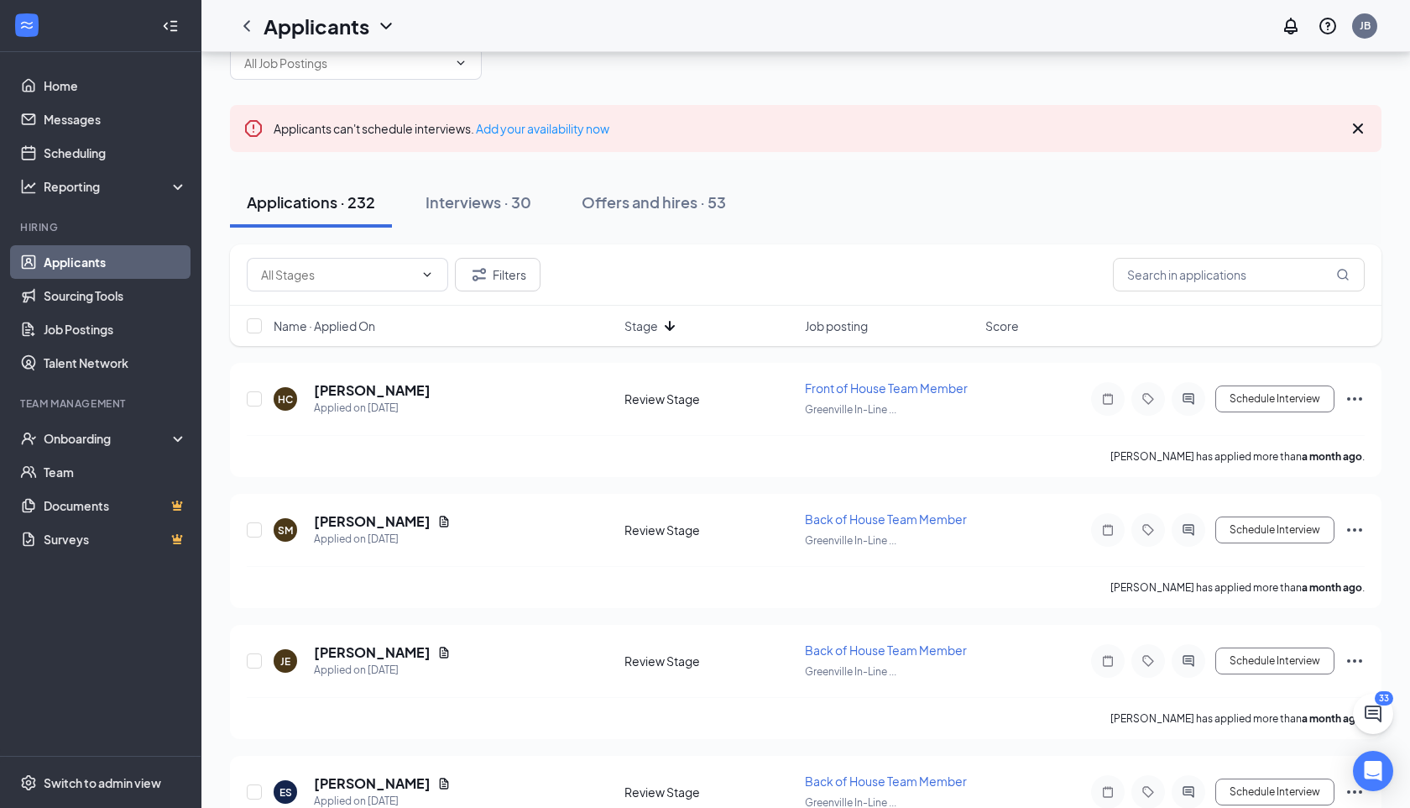
click at [648, 323] on span "Stage" at bounding box center [642, 325] width 34 height 17
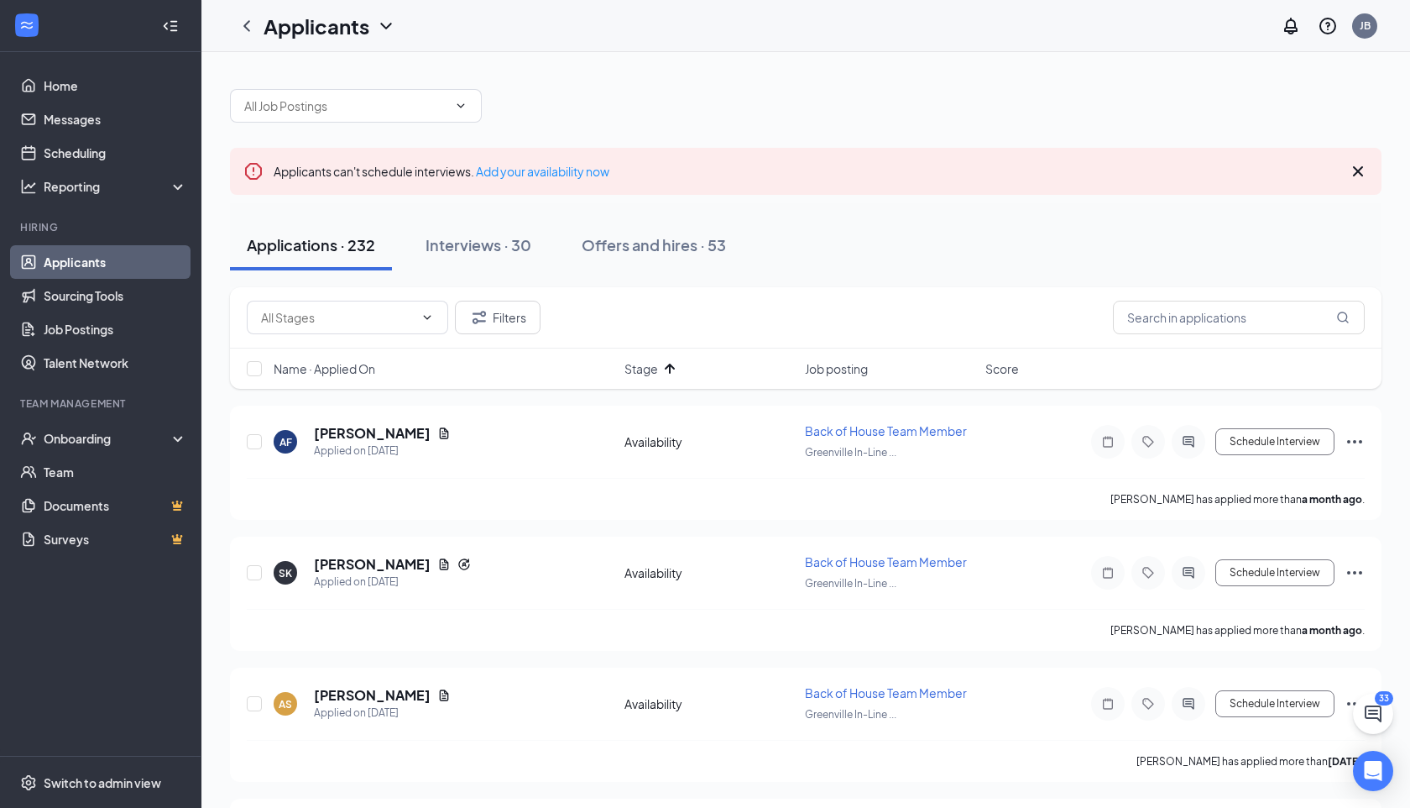
click at [649, 370] on span "Stage" at bounding box center [642, 368] width 34 height 17
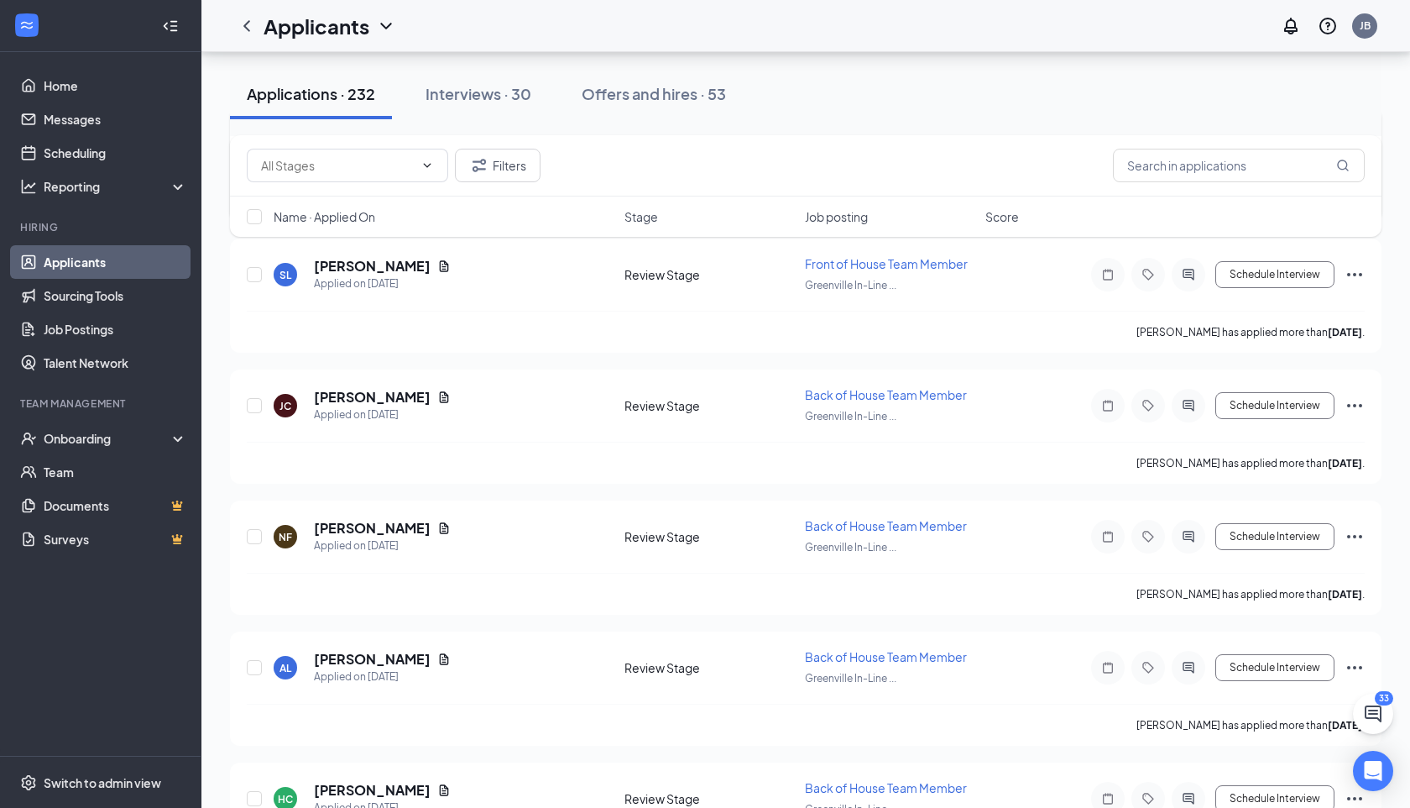
scroll to position [2683, 0]
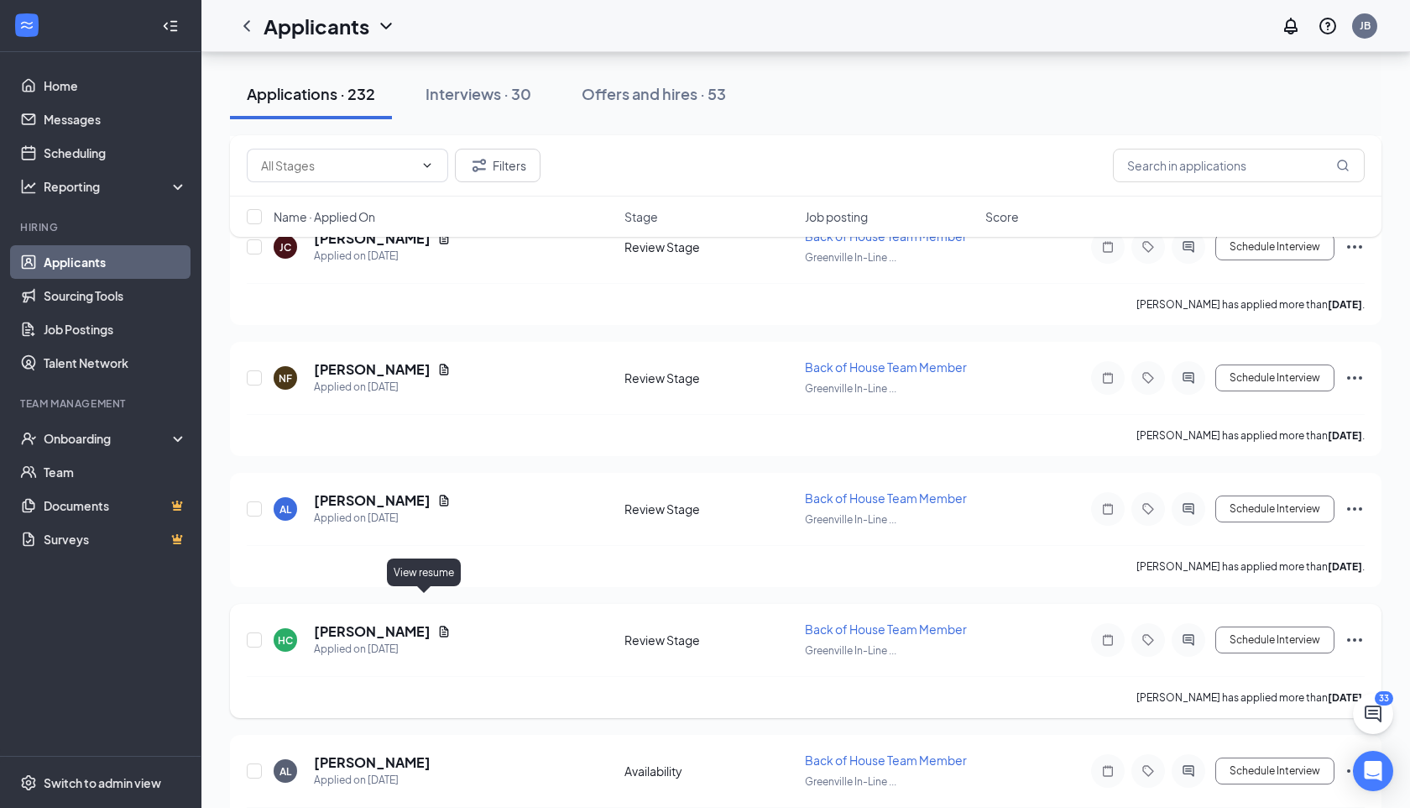
click at [437, 625] on icon "Document" at bounding box center [443, 631] width 13 height 13
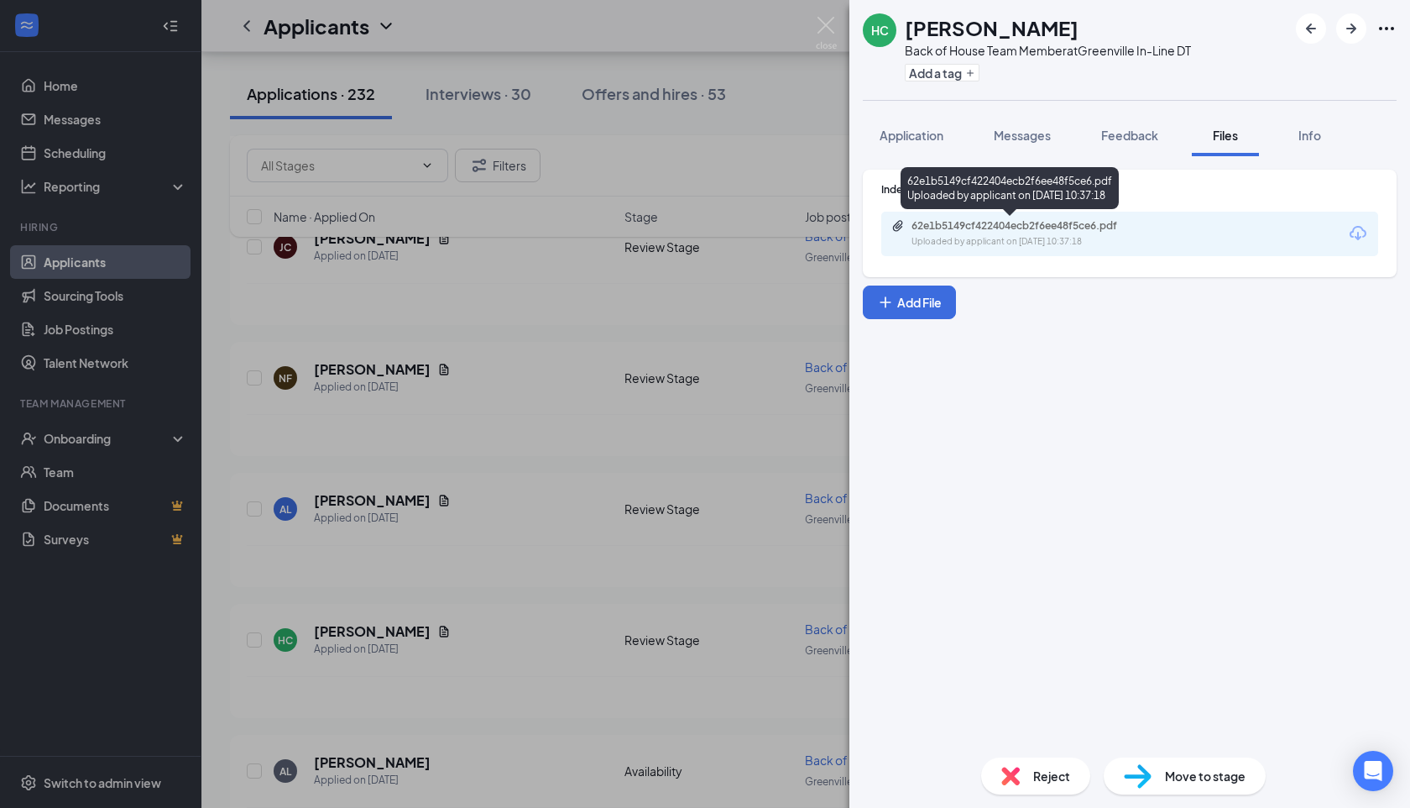
click at [1159, 245] on div "Uploaded by applicant on [DATE] 10:37:18" at bounding box center [1038, 241] width 252 height 13
click at [688, 327] on div "HC [PERSON_NAME] Back of House Team Member at [GEOGRAPHIC_DATA] In-Line DT Add …" at bounding box center [705, 404] width 1410 height 808
click at [828, 24] on div "Applicants JB" at bounding box center [805, 26] width 1209 height 52
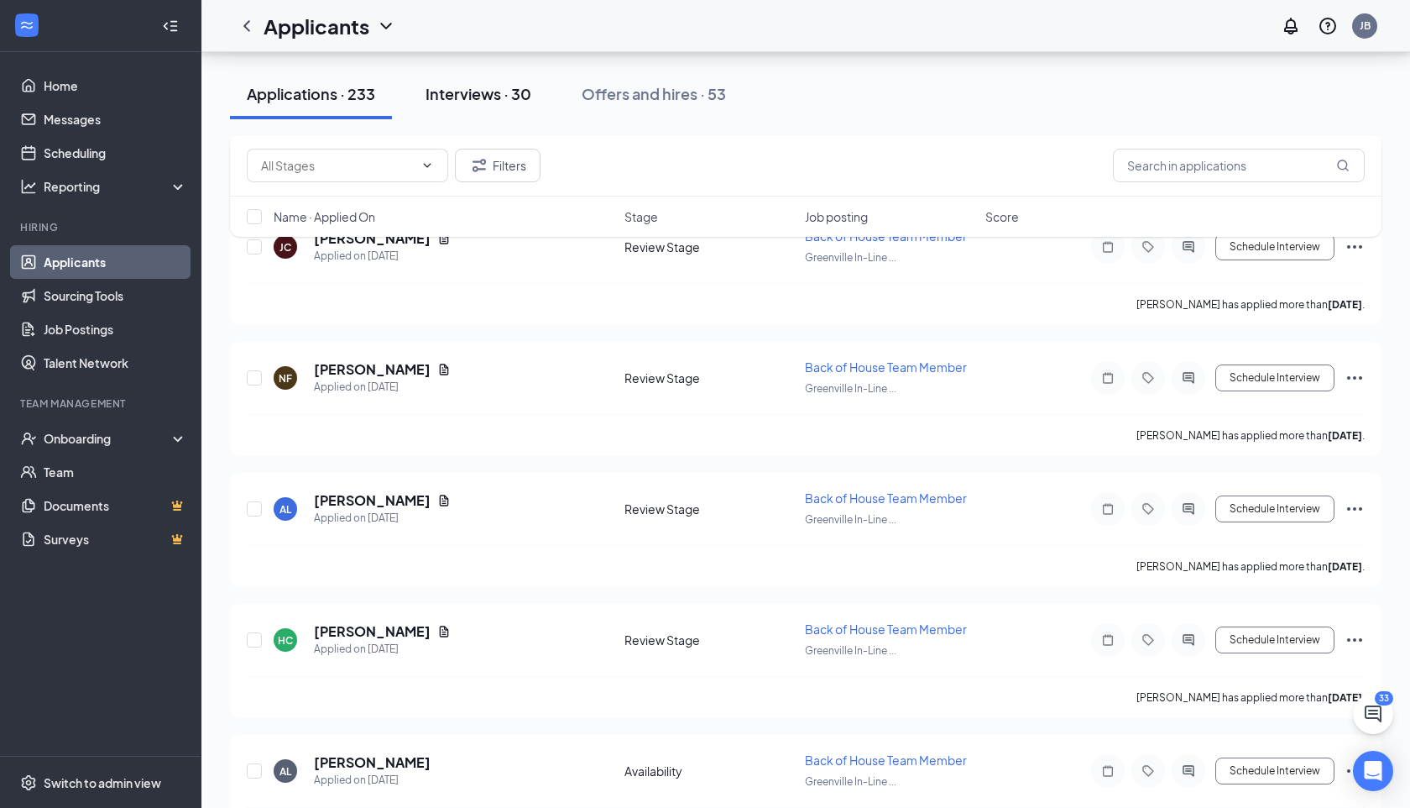
click at [509, 106] on button "Interviews · 30" at bounding box center [478, 94] width 139 height 50
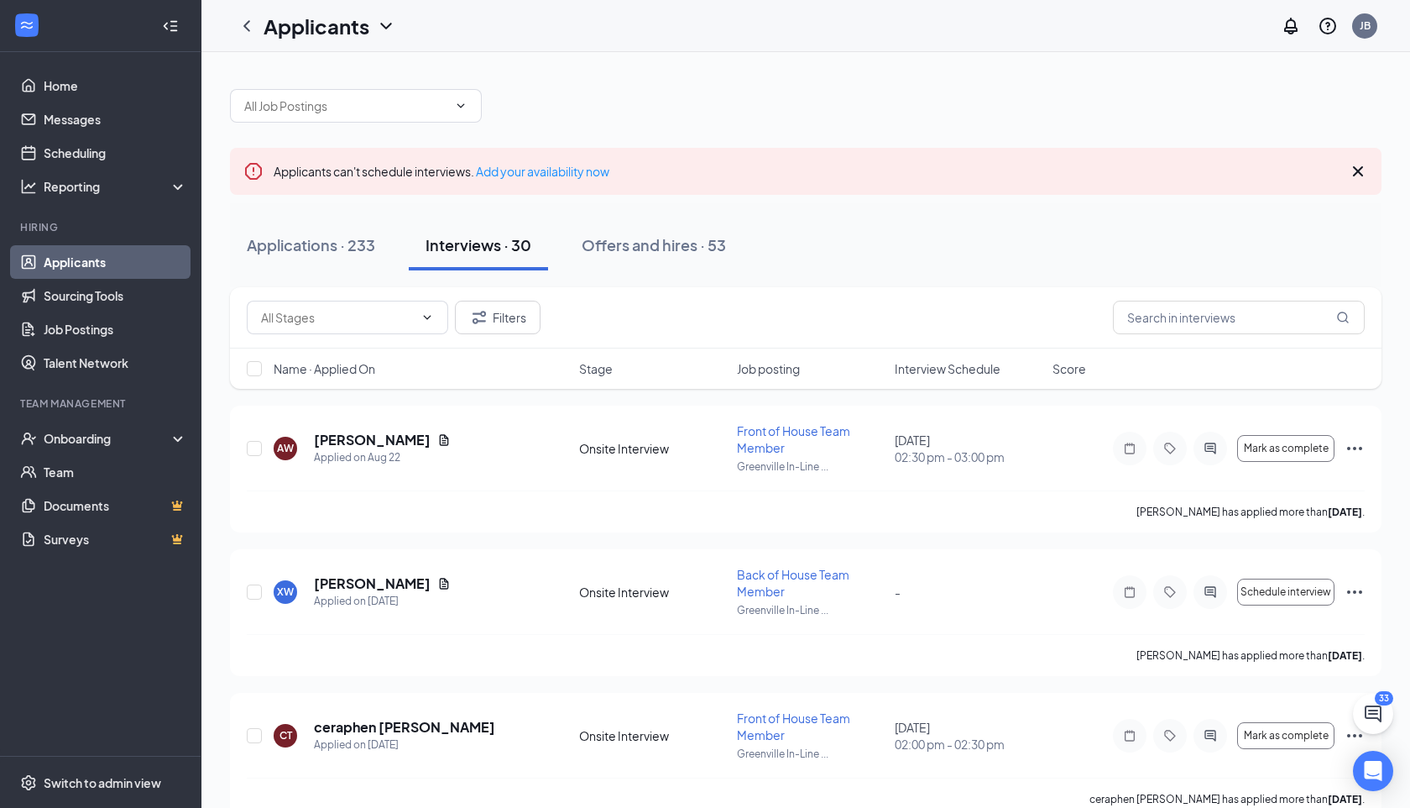
click at [935, 373] on span "Interview Schedule" at bounding box center [948, 368] width 106 height 17
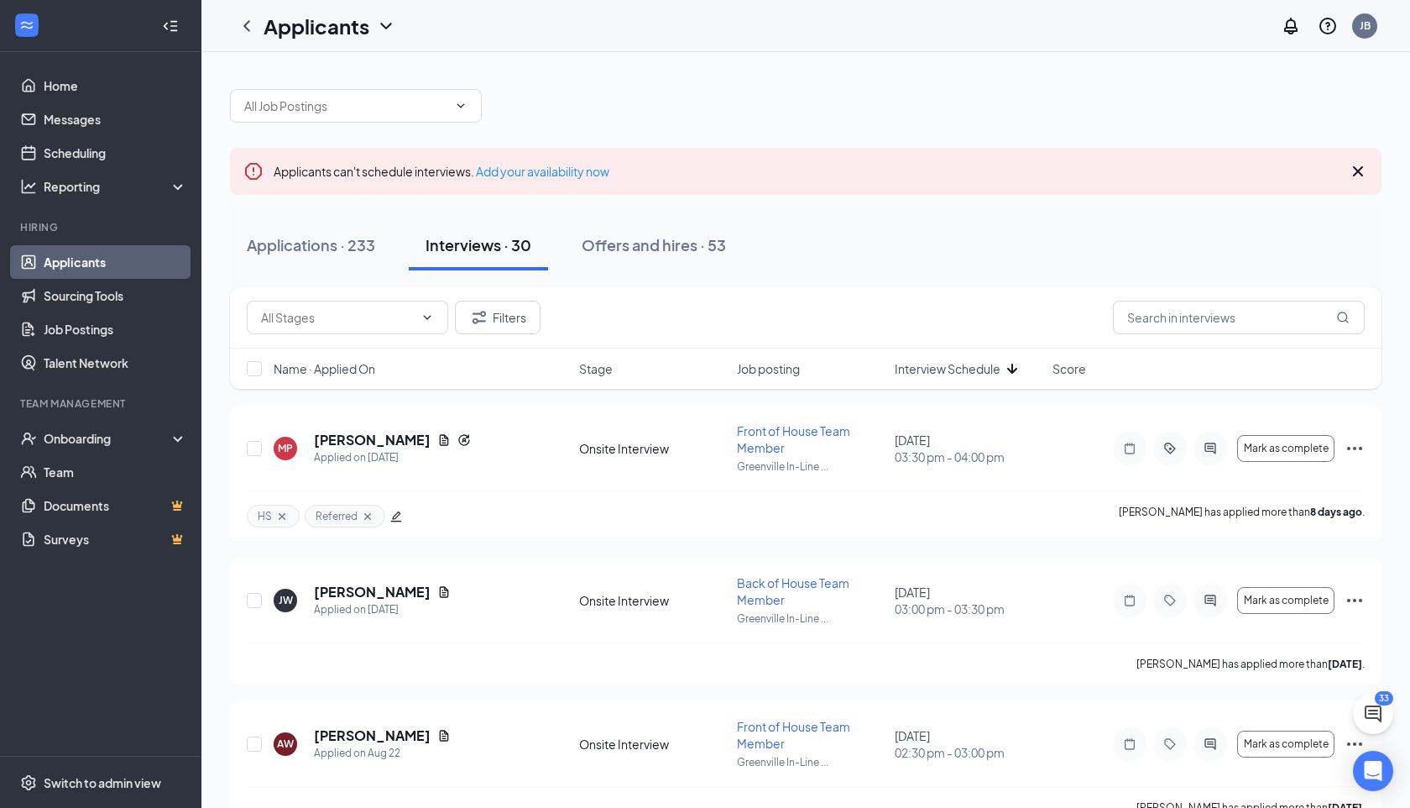
click at [935, 373] on span "Interview Schedule" at bounding box center [948, 368] width 106 height 17
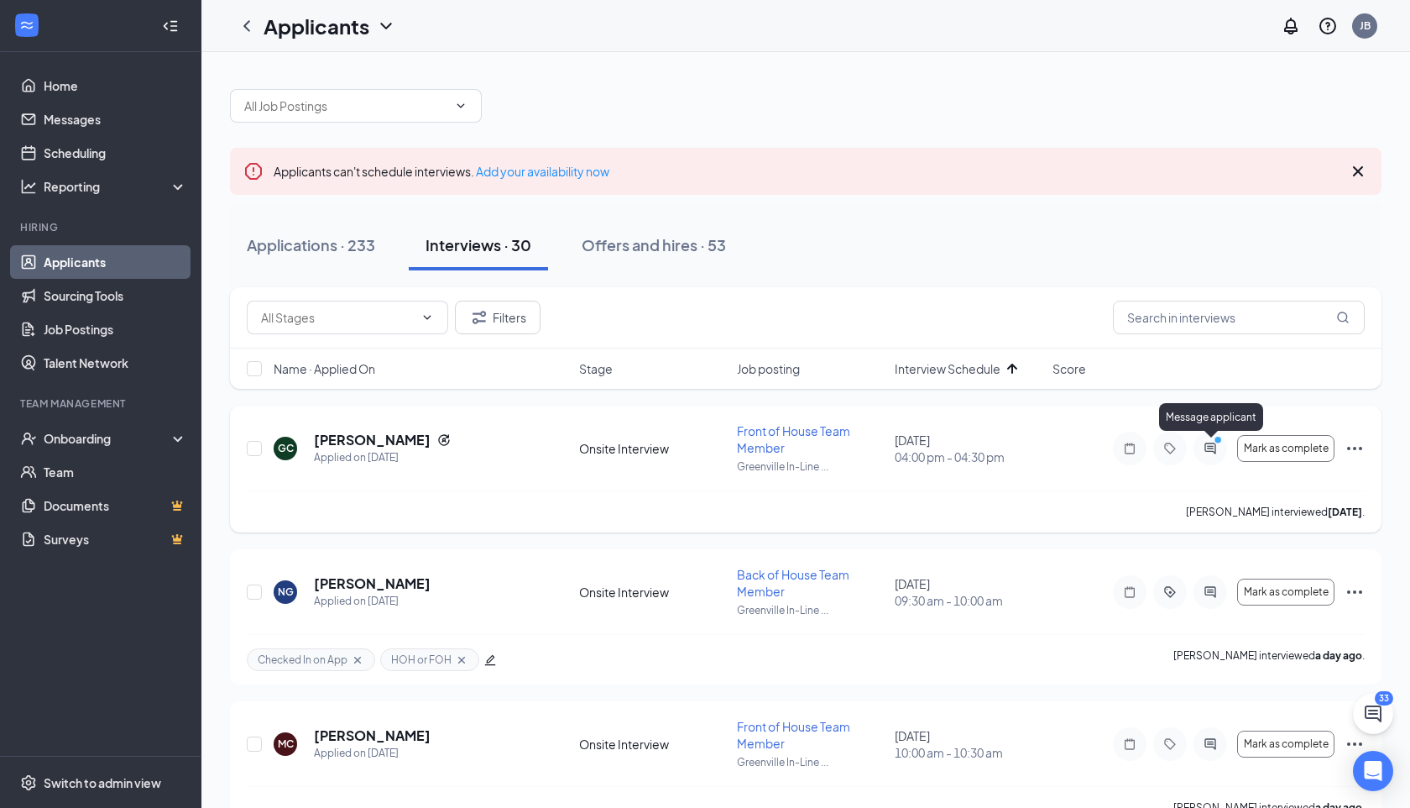
click at [1219, 451] on icon "ActiveChat" at bounding box center [1210, 448] width 20 height 13
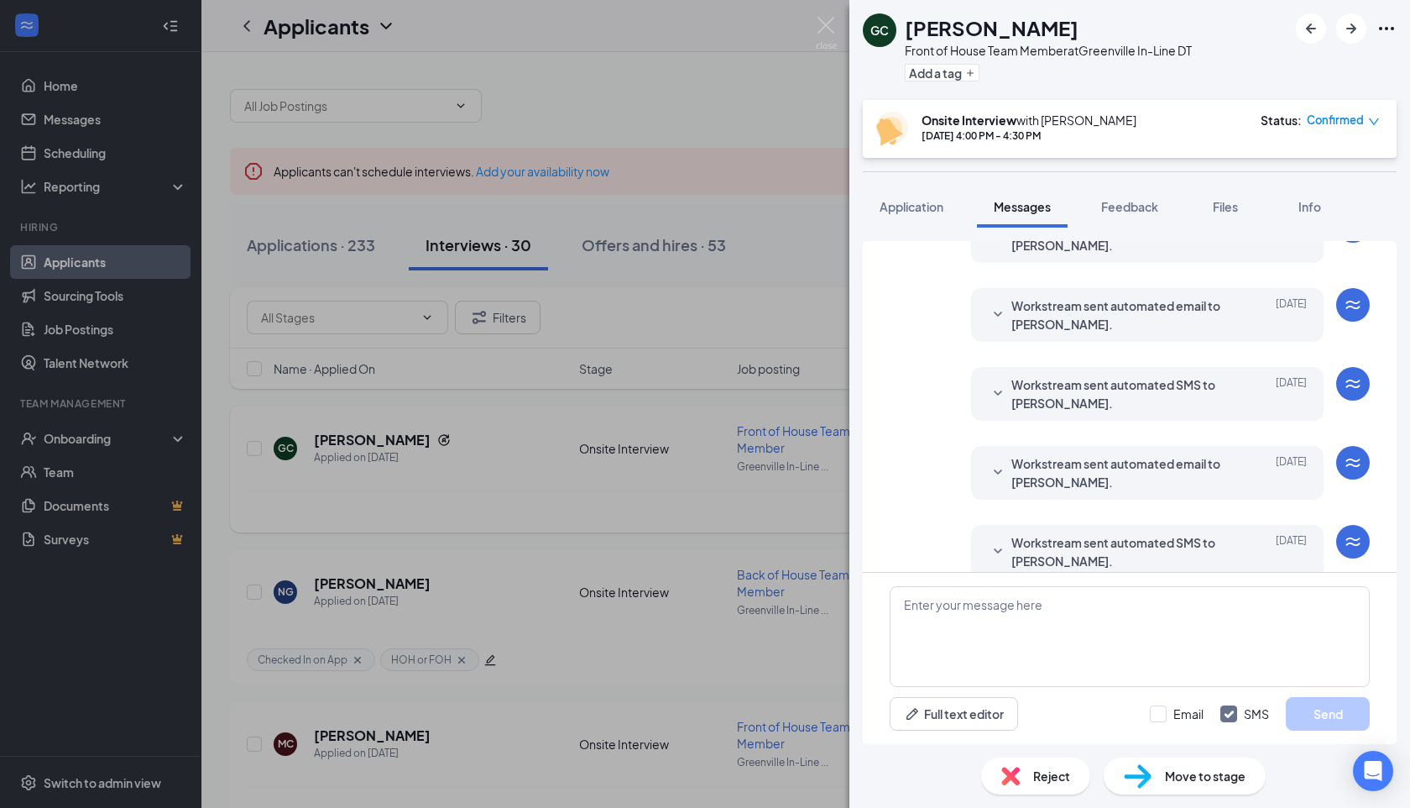
scroll to position [480, 0]
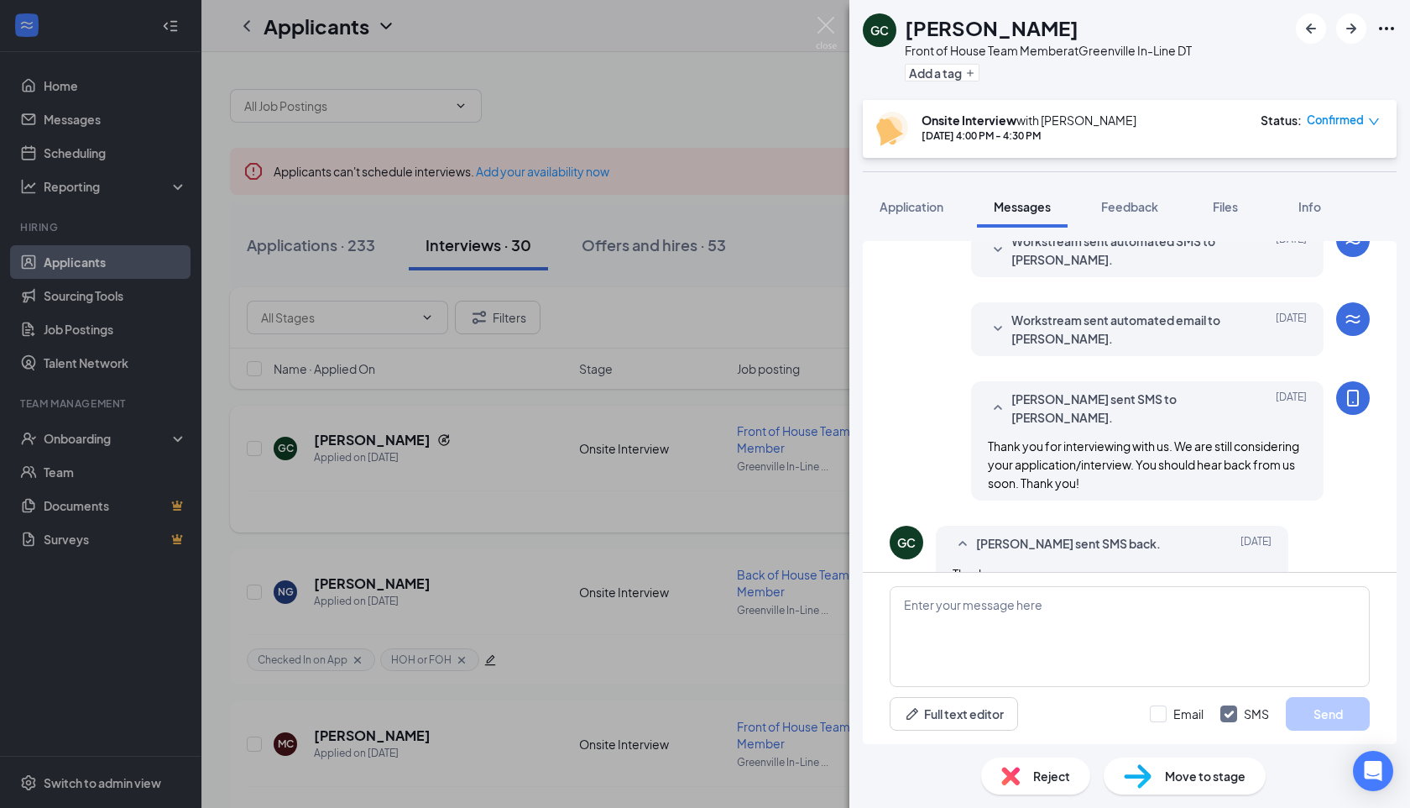
scroll to position [453, 0]
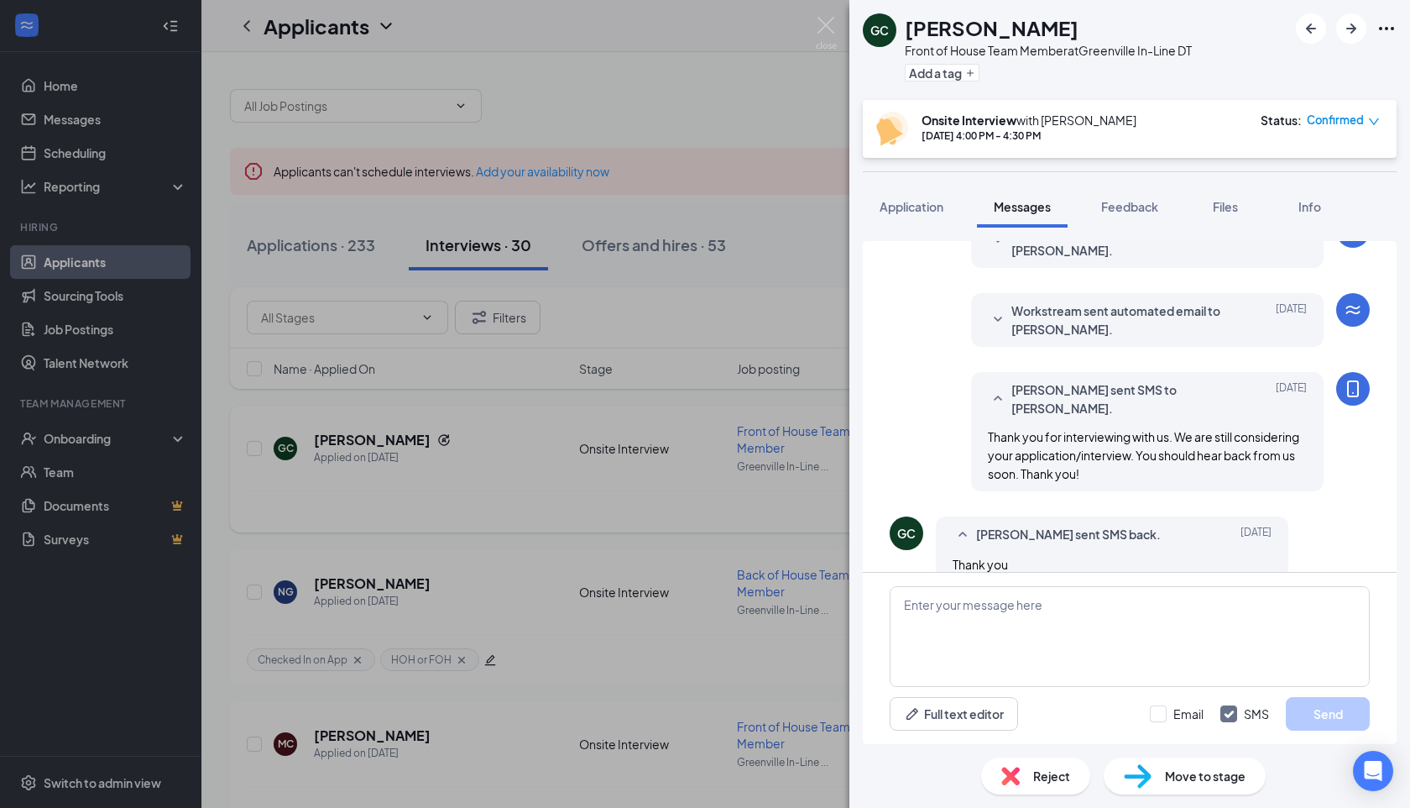
click at [785, 214] on div "GC [PERSON_NAME] Front of House Team Member at [GEOGRAPHIC_DATA] In-Line DT Add…" at bounding box center [705, 404] width 1410 height 808
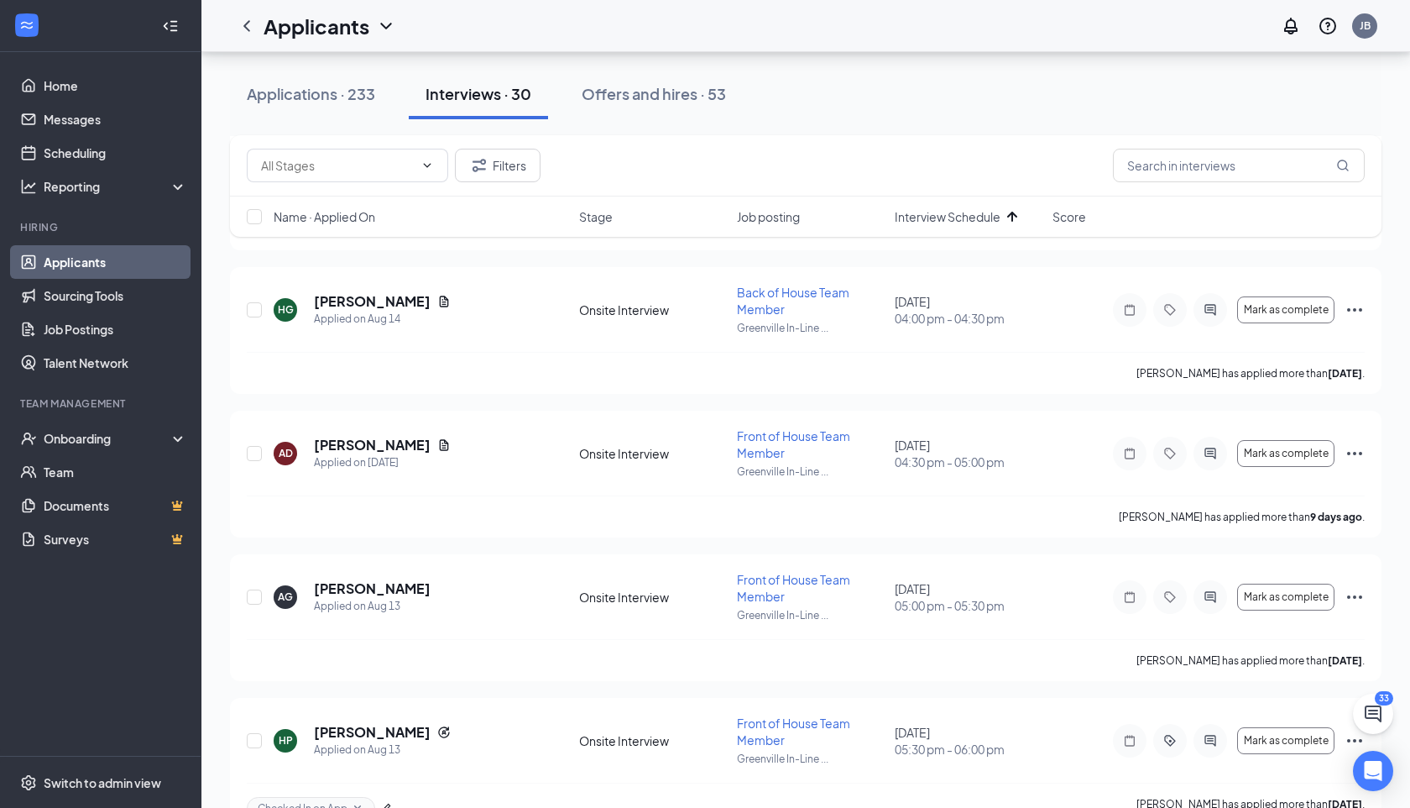
scroll to position [2319, 0]
click at [1364, 714] on icon "ChatActive" at bounding box center [1373, 713] width 20 height 20
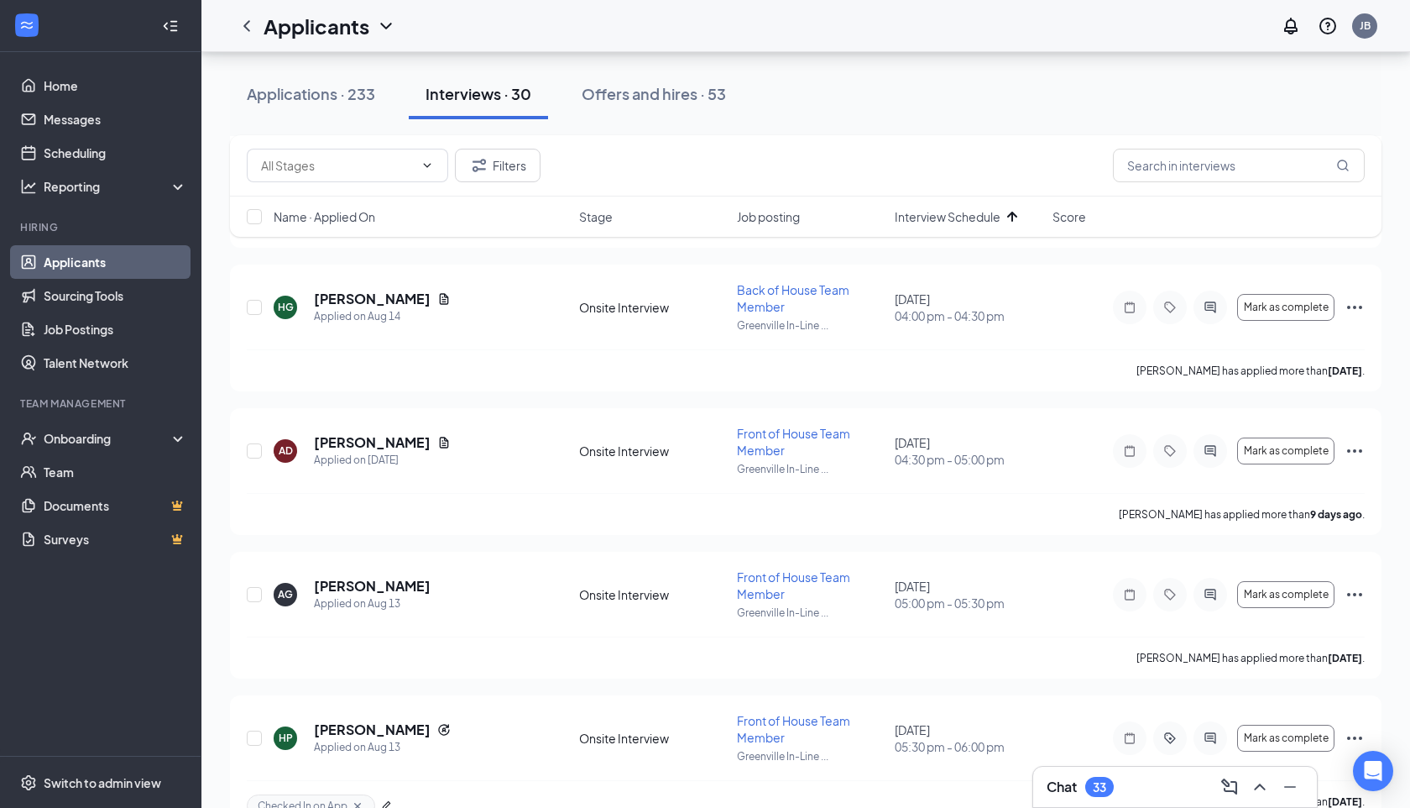
click at [1180, 786] on div "Chat 33" at bounding box center [1175, 786] width 257 height 27
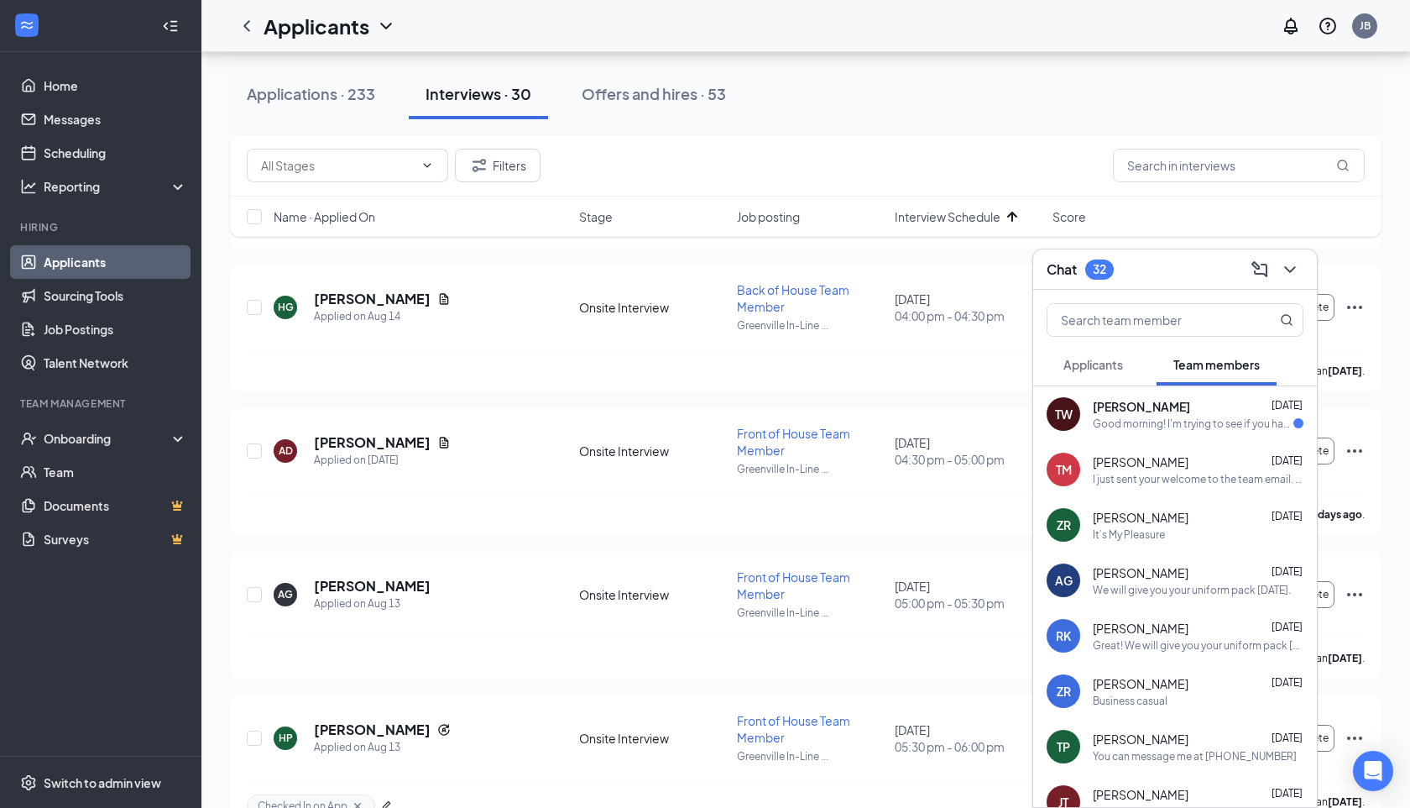
click at [1221, 426] on div "Good morning! I'm trying to see if you have a round about time for me to pick u…" at bounding box center [1193, 423] width 201 height 14
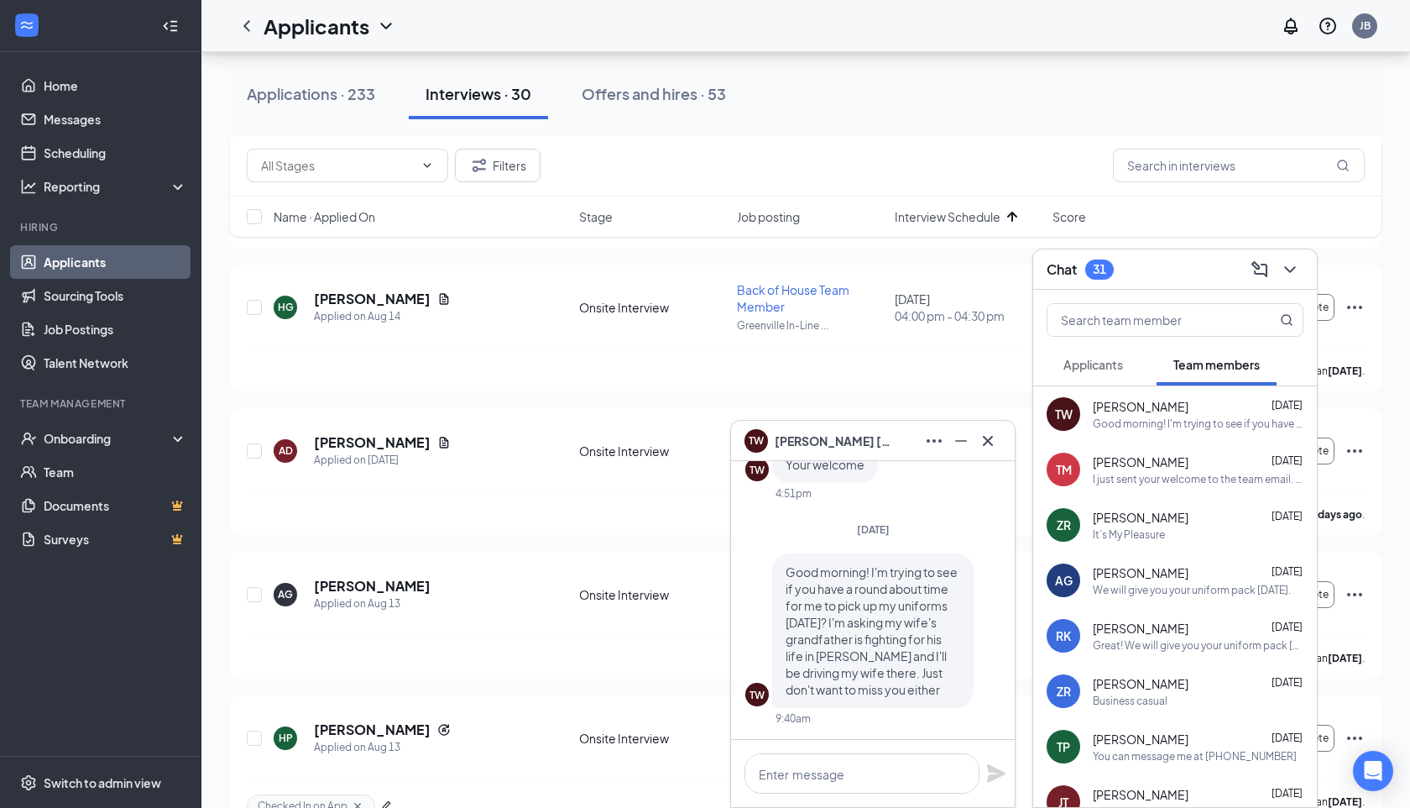
click at [1117, 366] on span "Applicants" at bounding box center [1094, 364] width 60 height 15
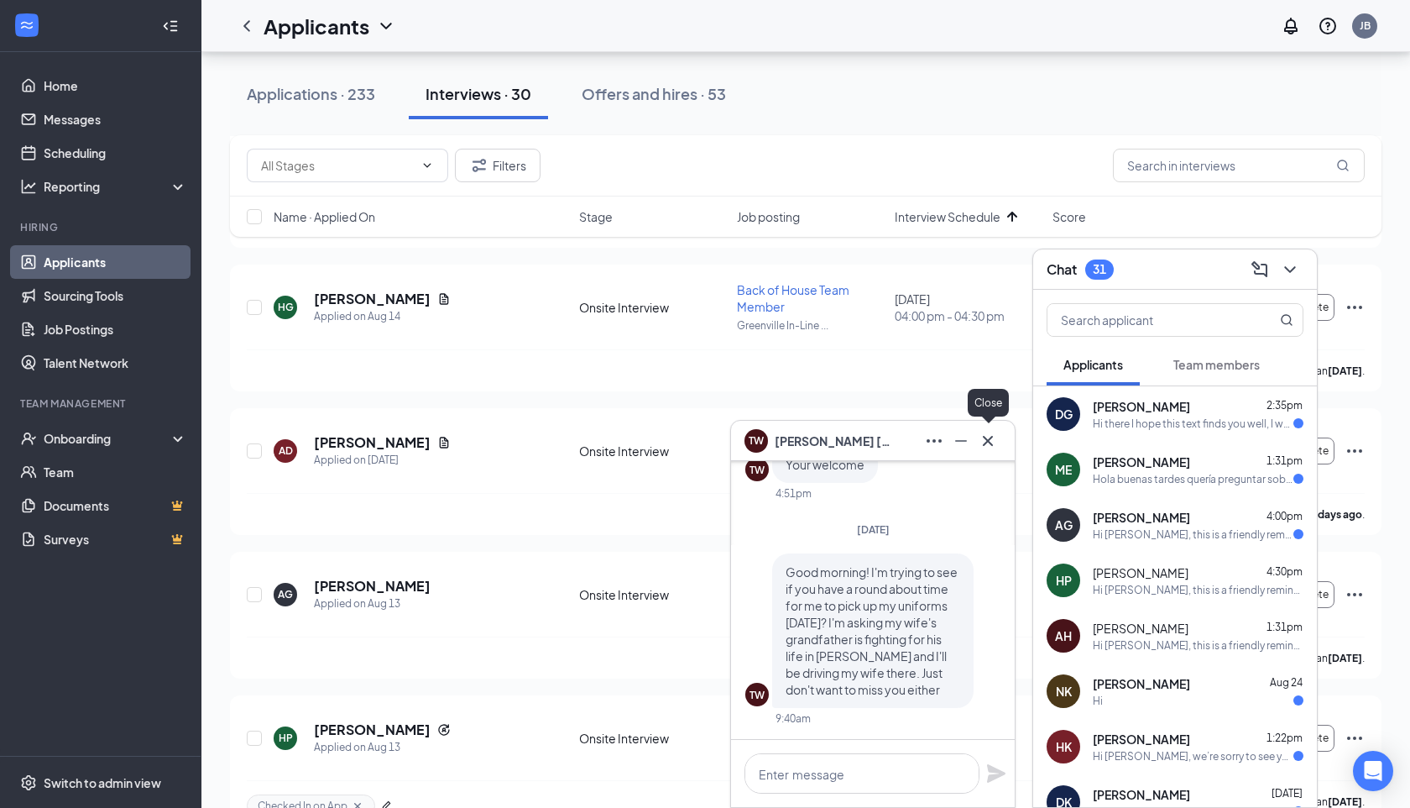
click at [985, 443] on icon "Cross" at bounding box center [988, 440] width 10 height 10
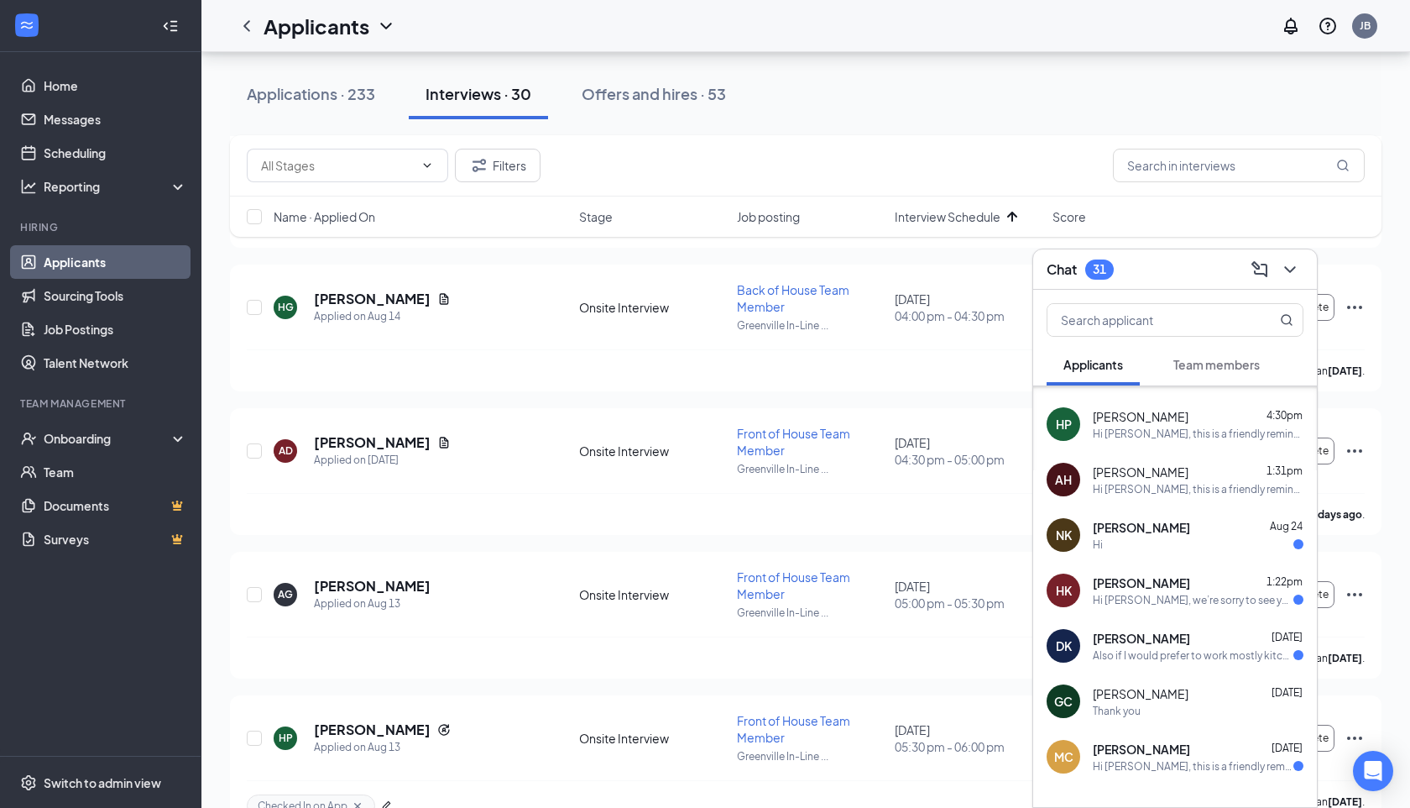
scroll to position [0, 0]
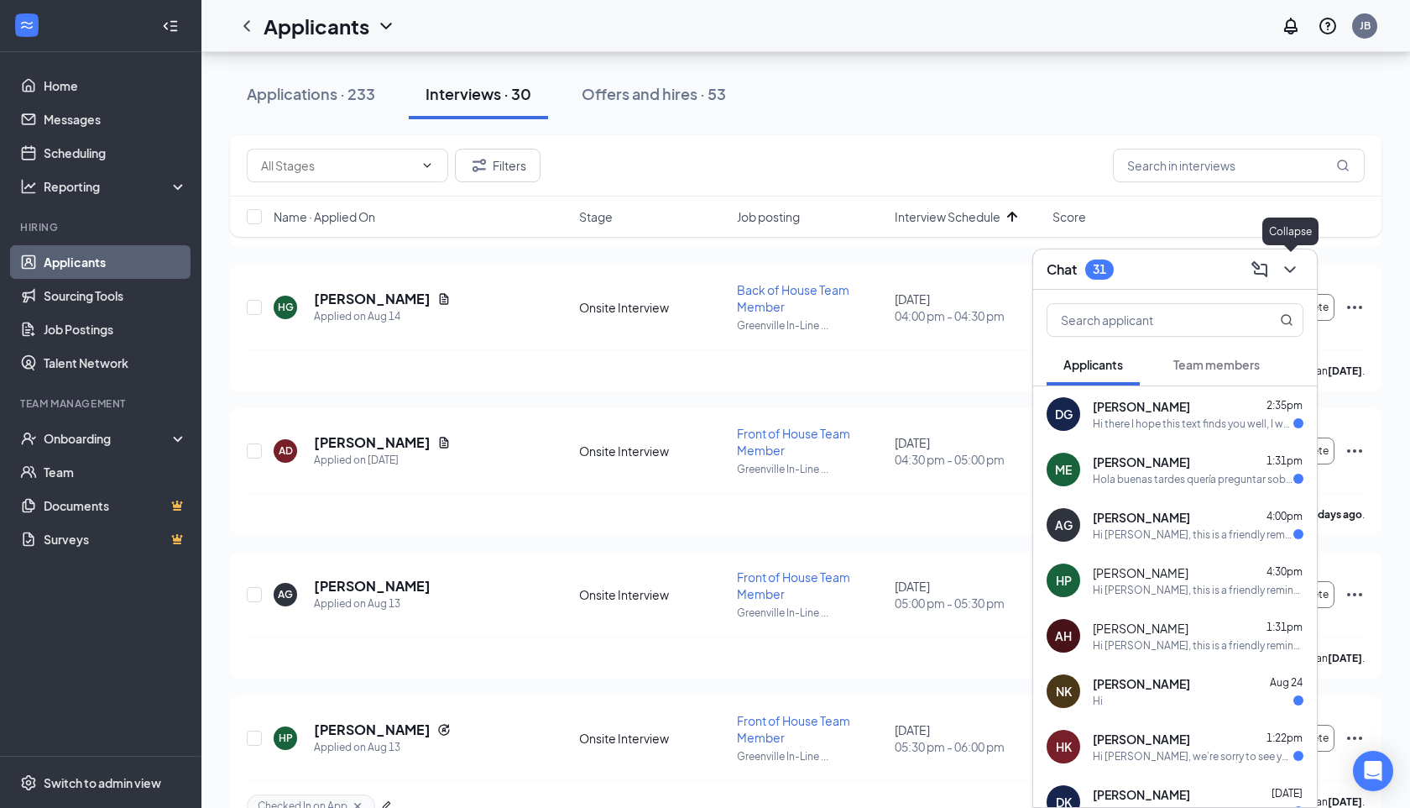
click at [1298, 270] on icon "ChevronDown" at bounding box center [1290, 269] width 20 height 20
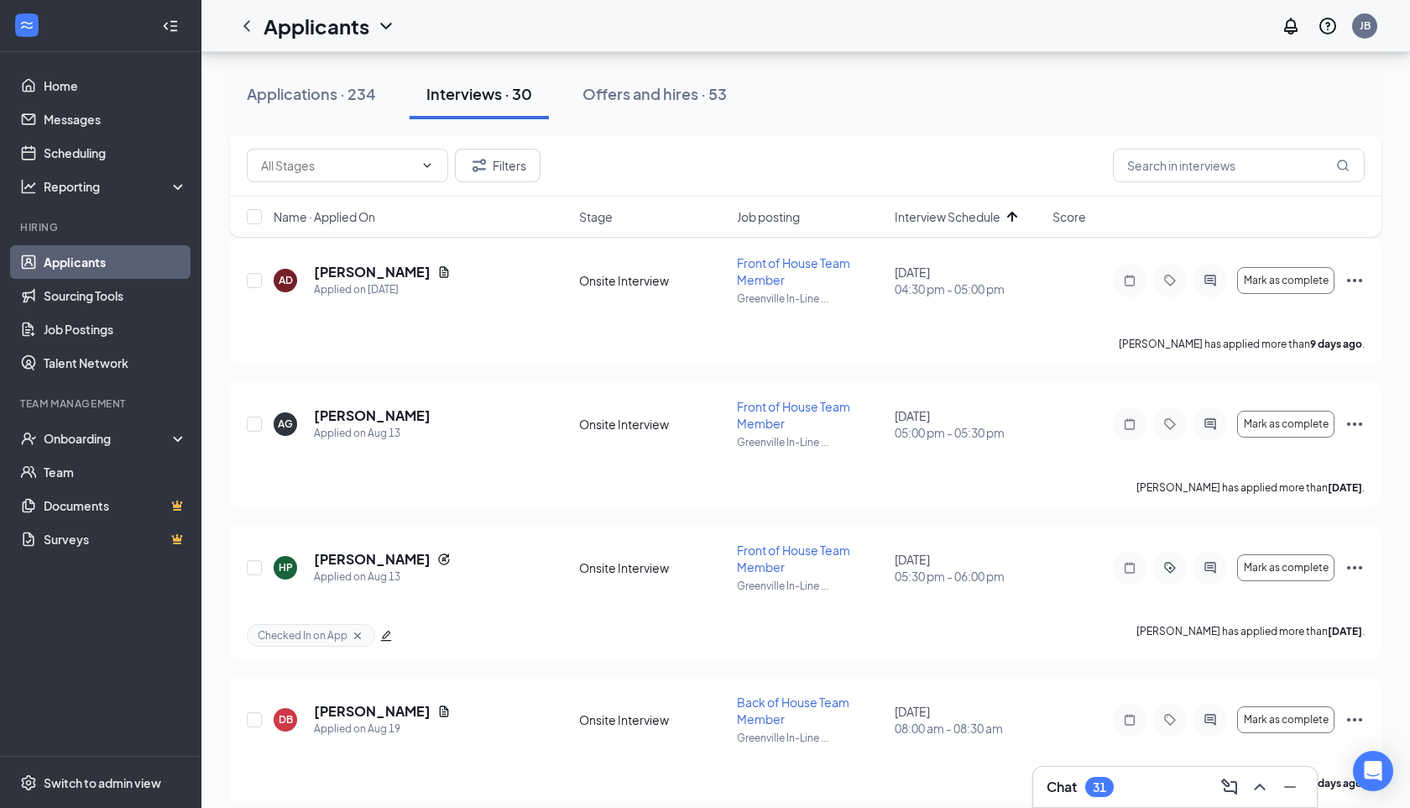
scroll to position [2491, 0]
drag, startPoint x: 314, startPoint y: 415, endPoint x: 420, endPoint y: 417, distance: 105.8
click at [420, 417] on div "AG [PERSON_NAME] Applied on [DATE]" at bounding box center [421, 422] width 295 height 35
copy h5 "[PERSON_NAME]"
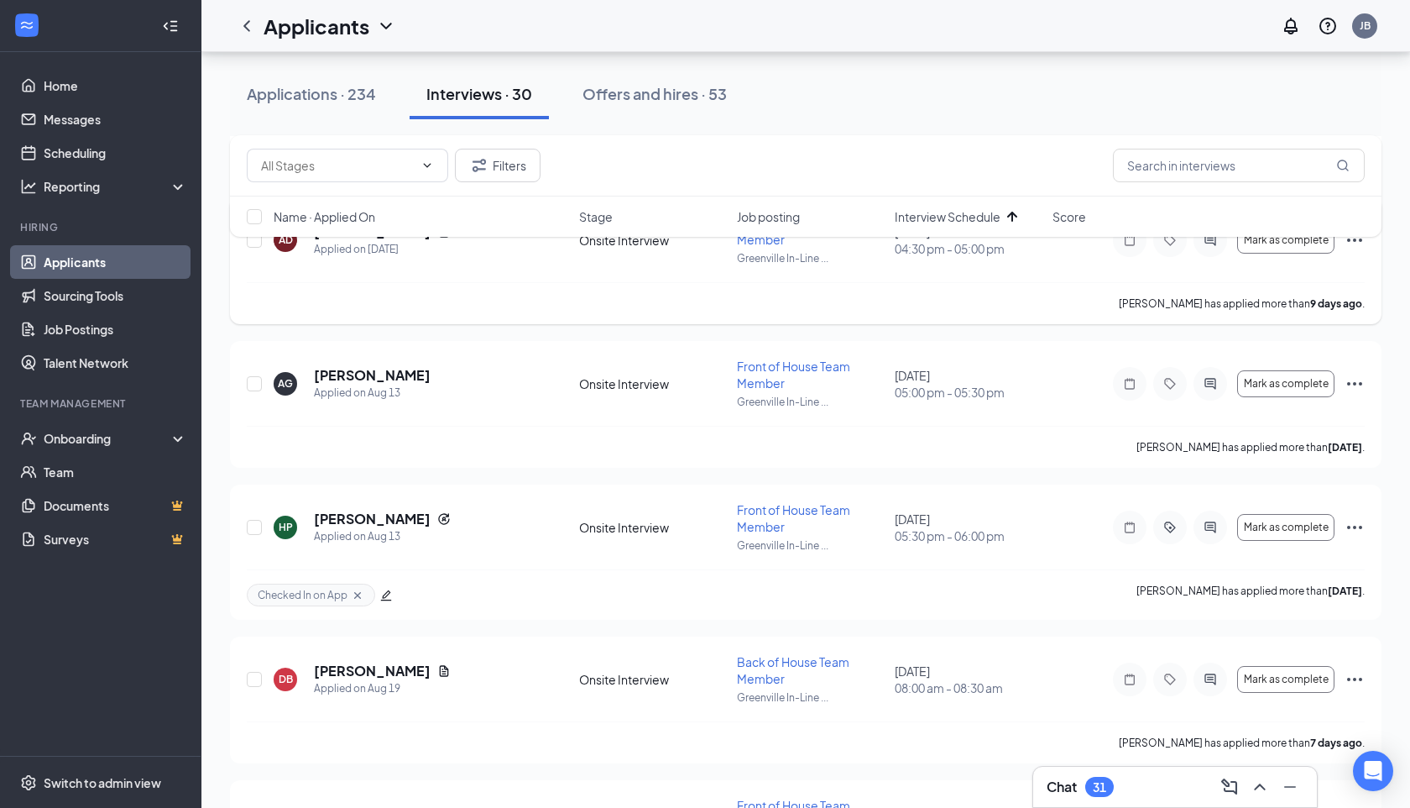
scroll to position [2562, 0]
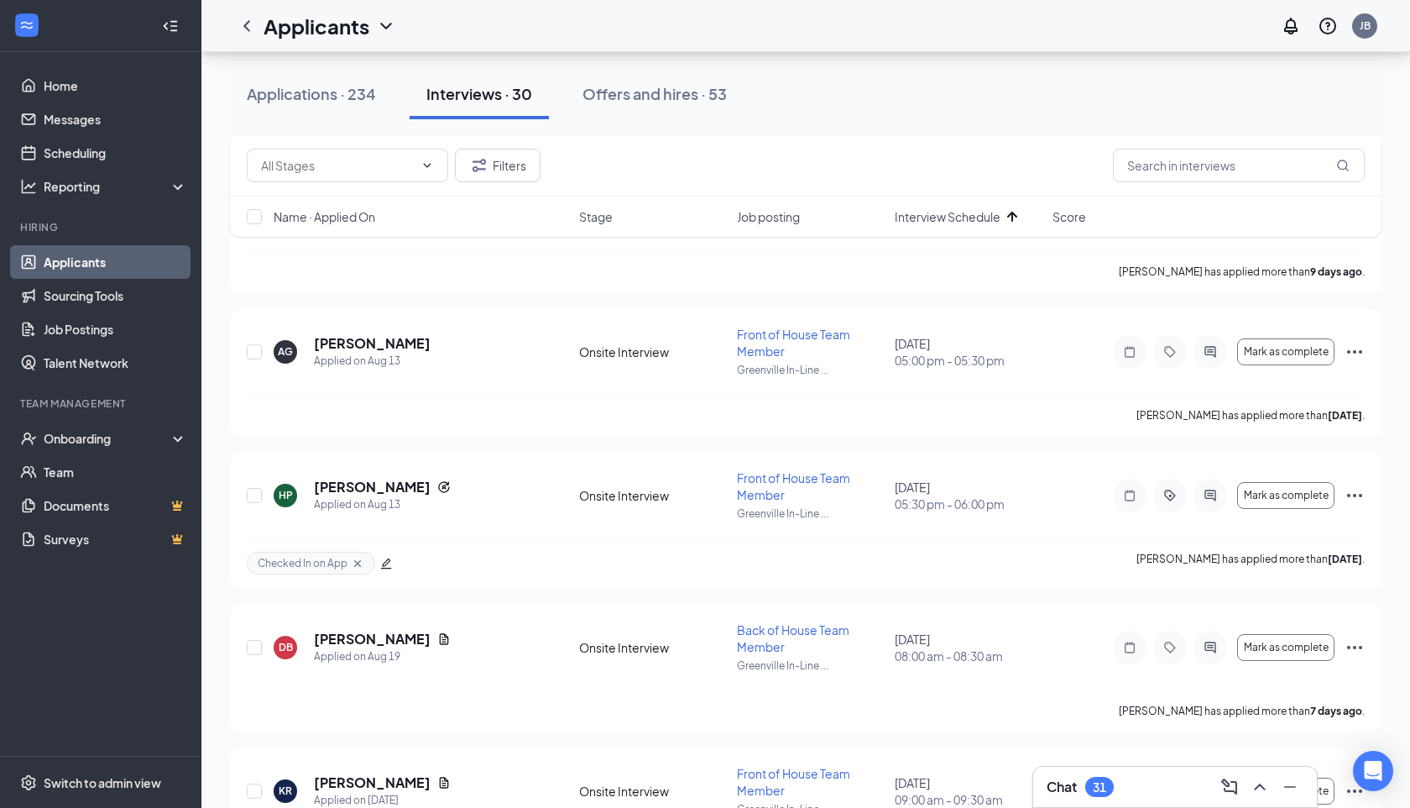
click at [652, 445] on div "GC [PERSON_NAME] Applied on [DATE] Onsite Interview Front of House Team Member …" at bounding box center [806, 17] width 1152 height 4348
click at [688, 298] on div "GC [PERSON_NAME] Applied on [DATE] Onsite Interview Front of House Team Member …" at bounding box center [806, 17] width 1152 height 4348
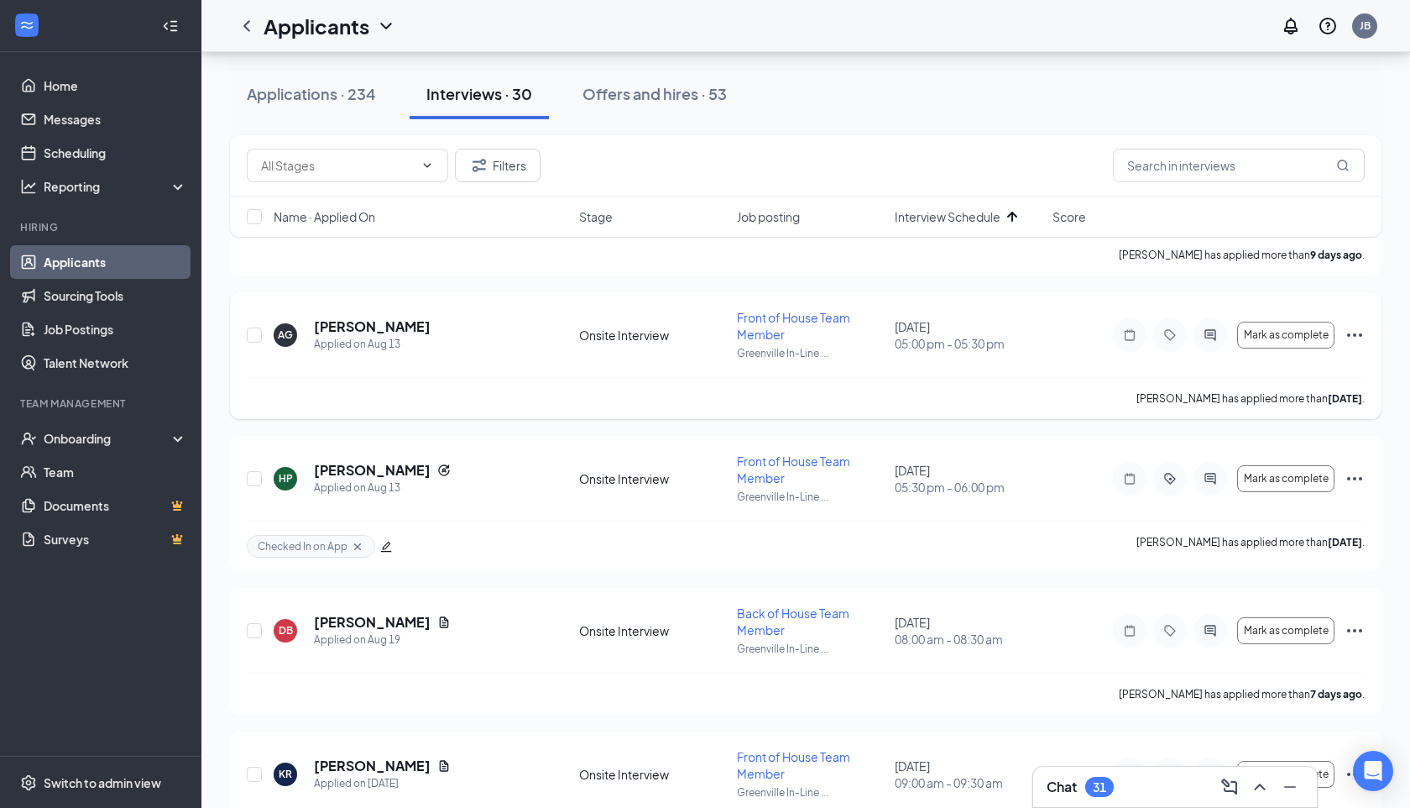
scroll to position [2578, 0]
click at [959, 293] on div "AG [PERSON_NAME] Applied on [DATE] Onsite Interview Front of House Team Member …" at bounding box center [806, 356] width 1152 height 127
click at [941, 103] on div "Applications · 234 Interviews · 30 Offers and hires · 53" at bounding box center [806, 94] width 1152 height 50
drag, startPoint x: 310, startPoint y: 471, endPoint x: 428, endPoint y: 470, distance: 118.4
click at [431, 473] on div "HP [PERSON_NAME] Applied on [DATE]" at bounding box center [421, 479] width 295 height 35
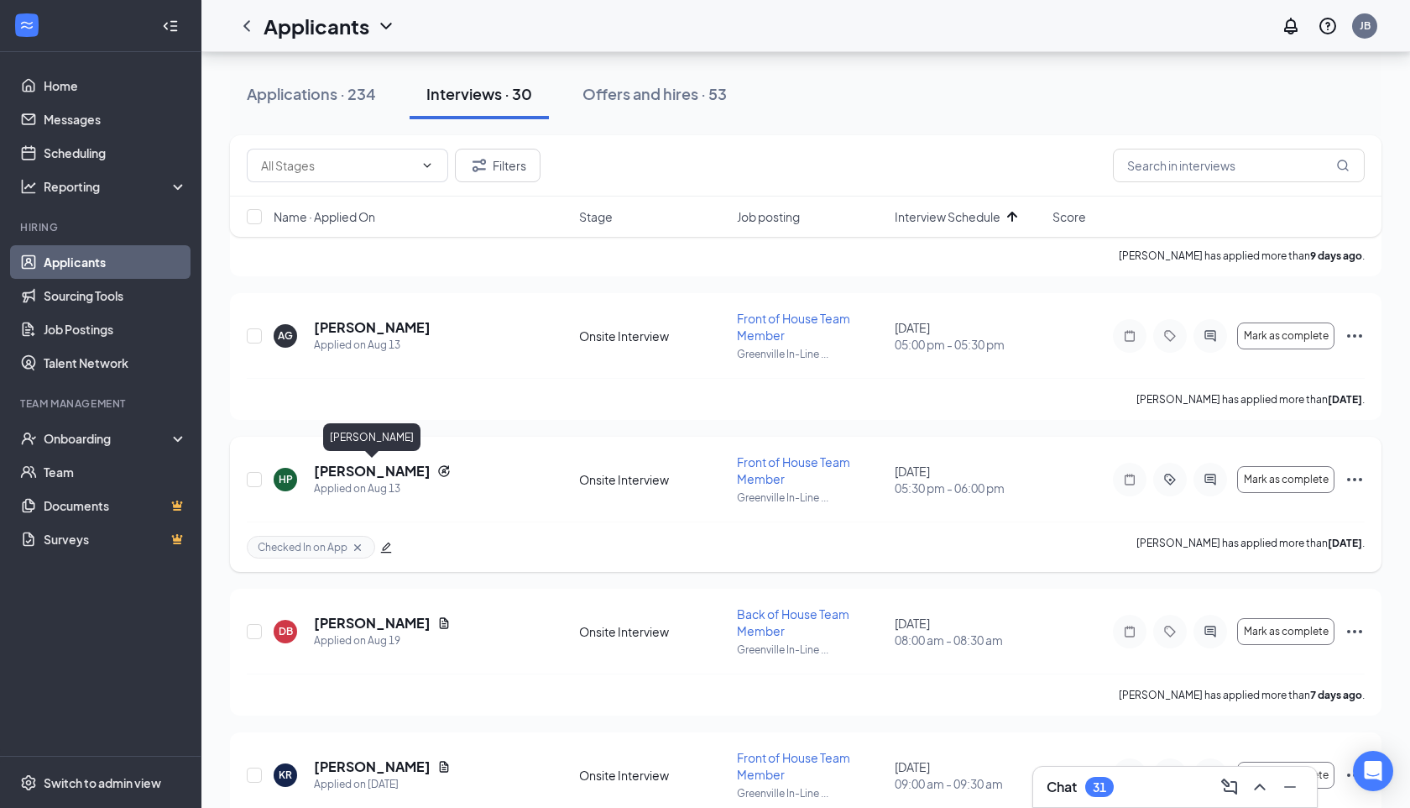
copy h5 "[PERSON_NAME]"
click at [517, 442] on div "HP [PERSON_NAME] Applied on [DATE] Onsite Interview Front of House Team Member …" at bounding box center [806, 504] width 1152 height 135
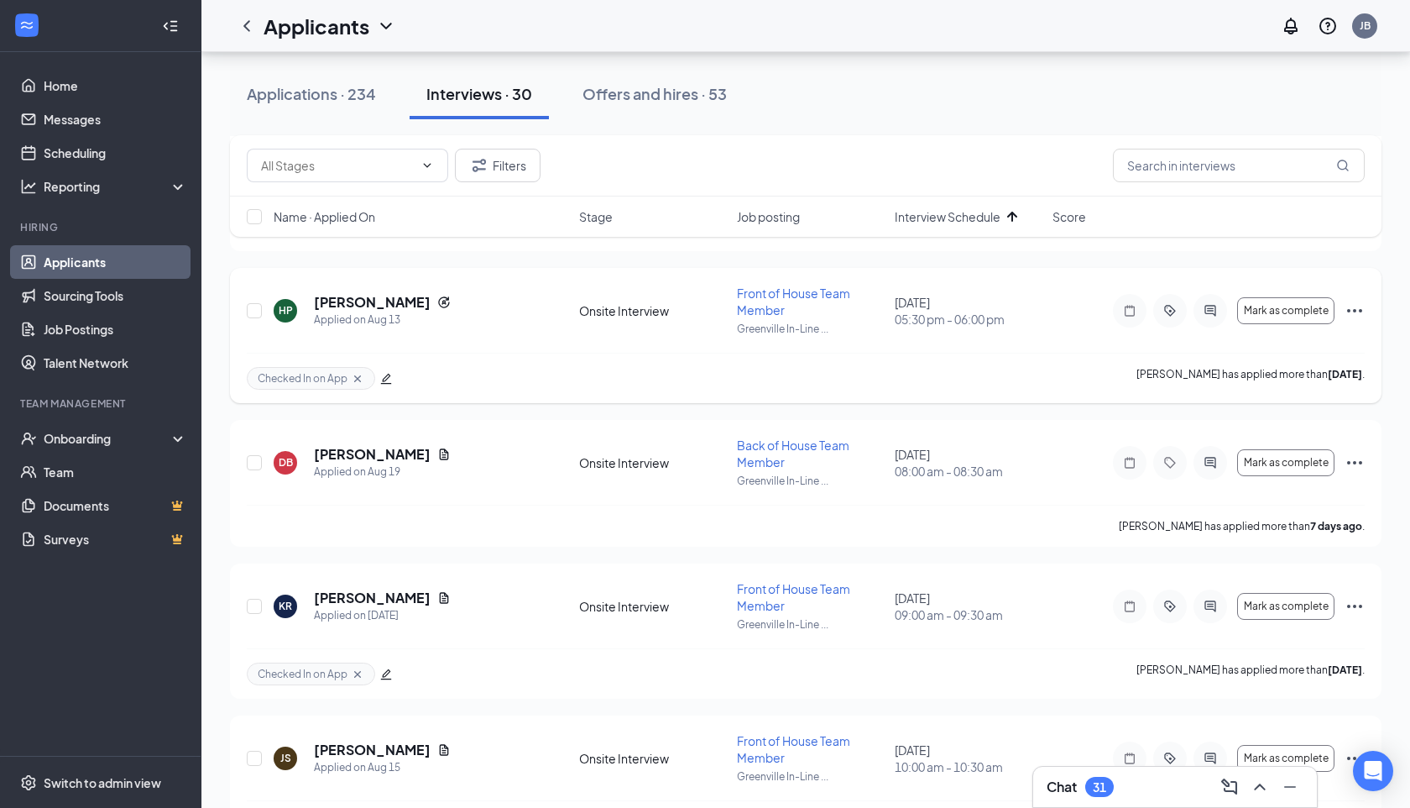
scroll to position [2750, 0]
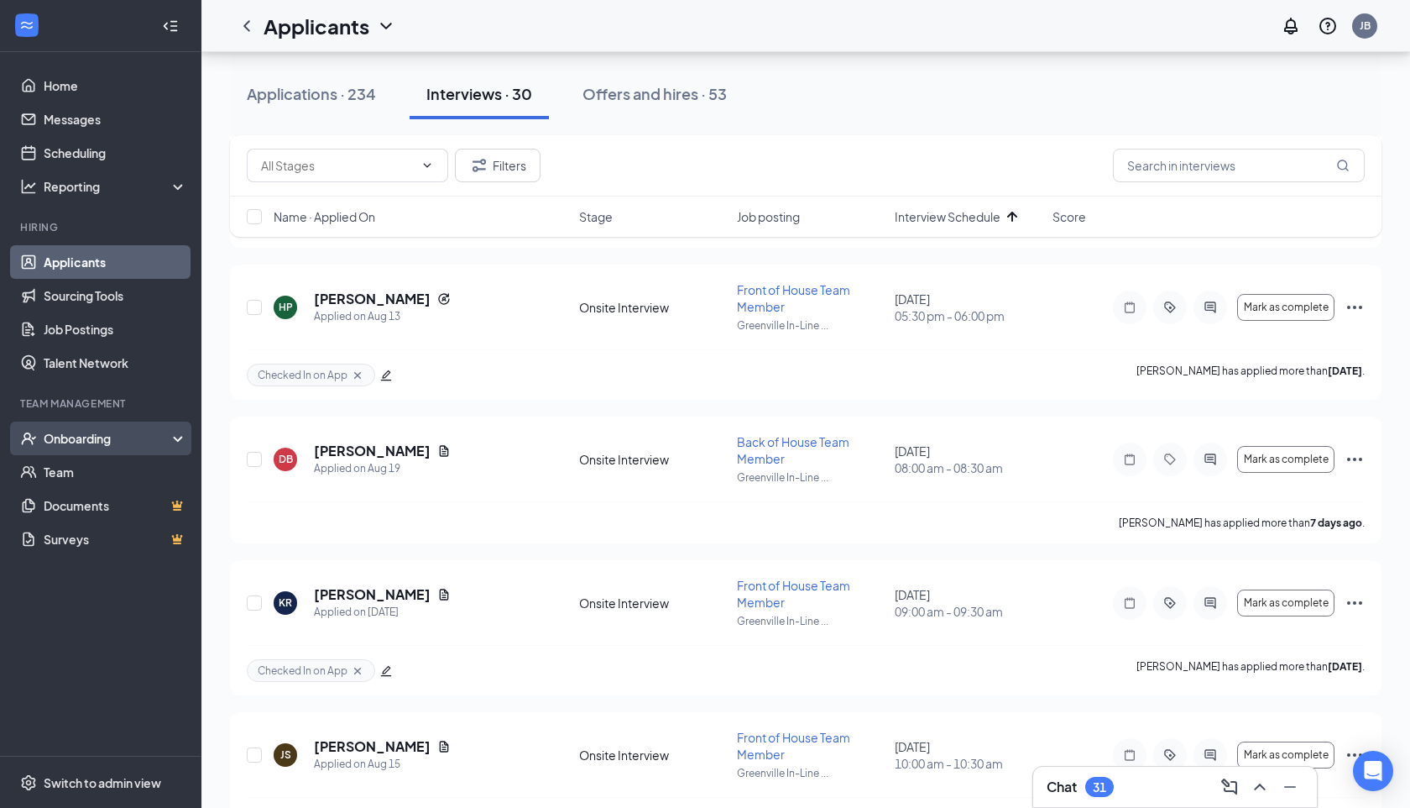
click at [181, 434] on div "Onboarding" at bounding box center [100, 438] width 201 height 34
click at [175, 442] on div "Onboarding" at bounding box center [100, 438] width 201 height 34
click at [237, 249] on div "Filters Name · Applied On Stage Job posting Interview Schedule Score" at bounding box center [806, 194] width 1152 height 118
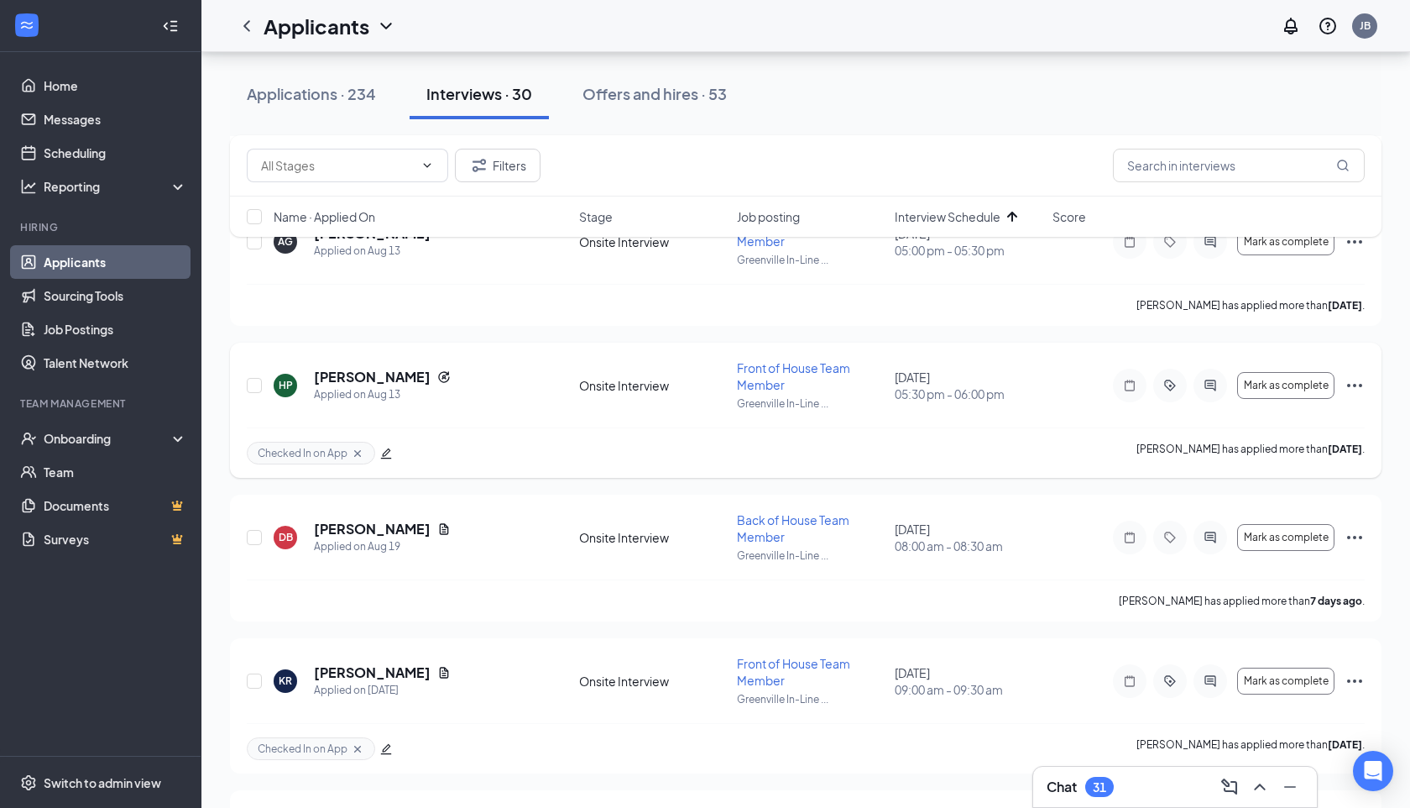
scroll to position [2673, 0]
